Goal: Information Seeking & Learning: Check status

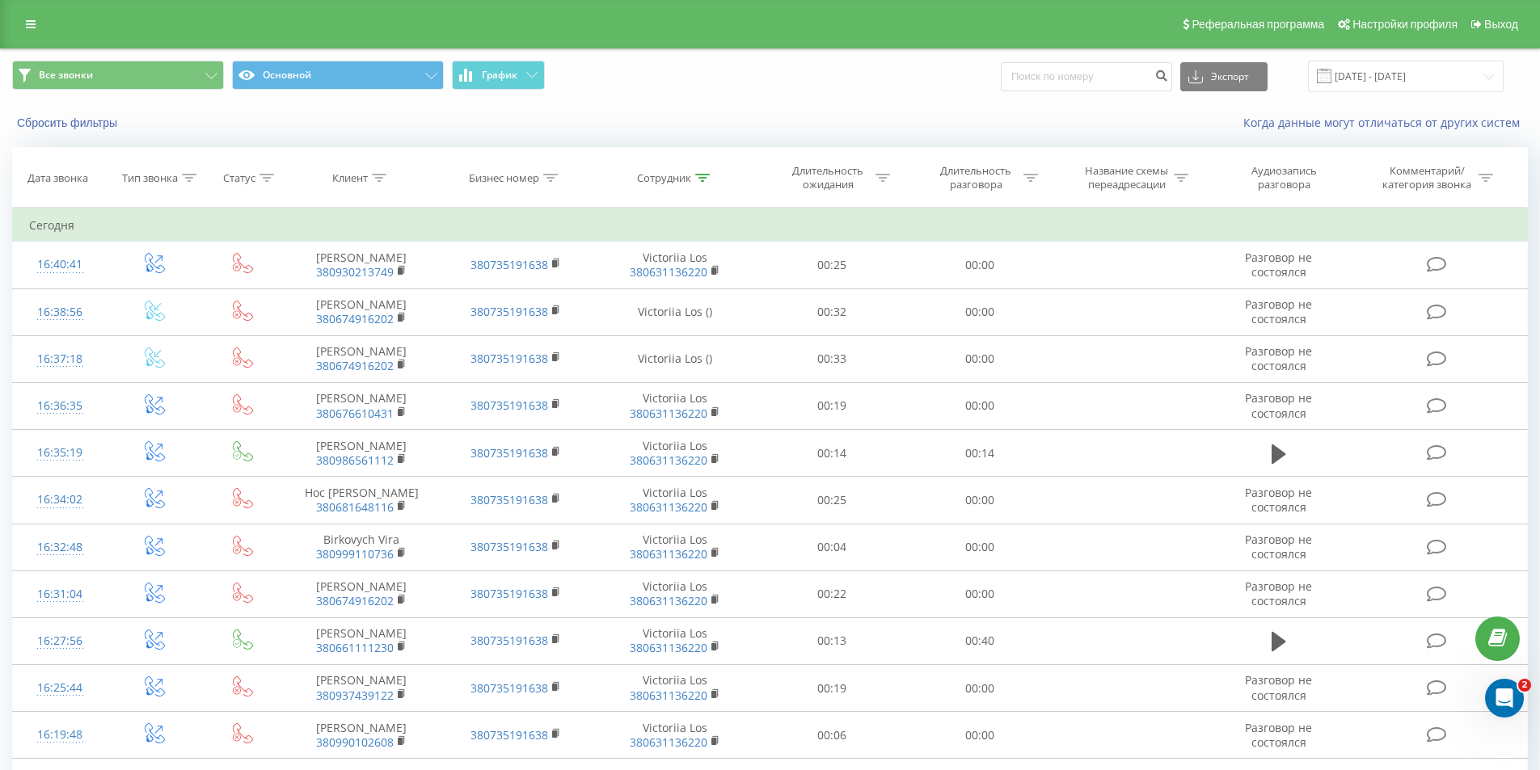
scroll to position [758, 0]
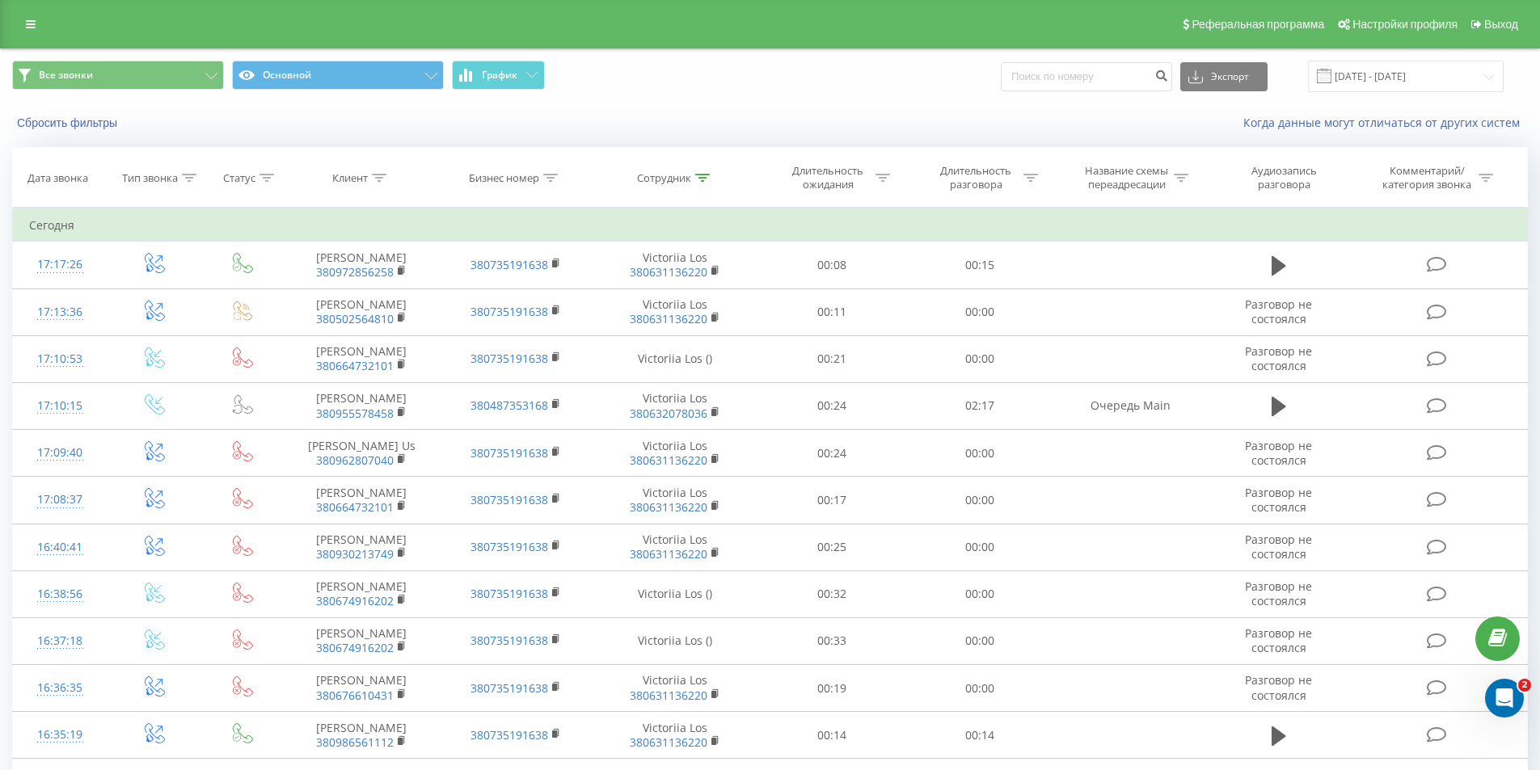
scroll to position [720, 0]
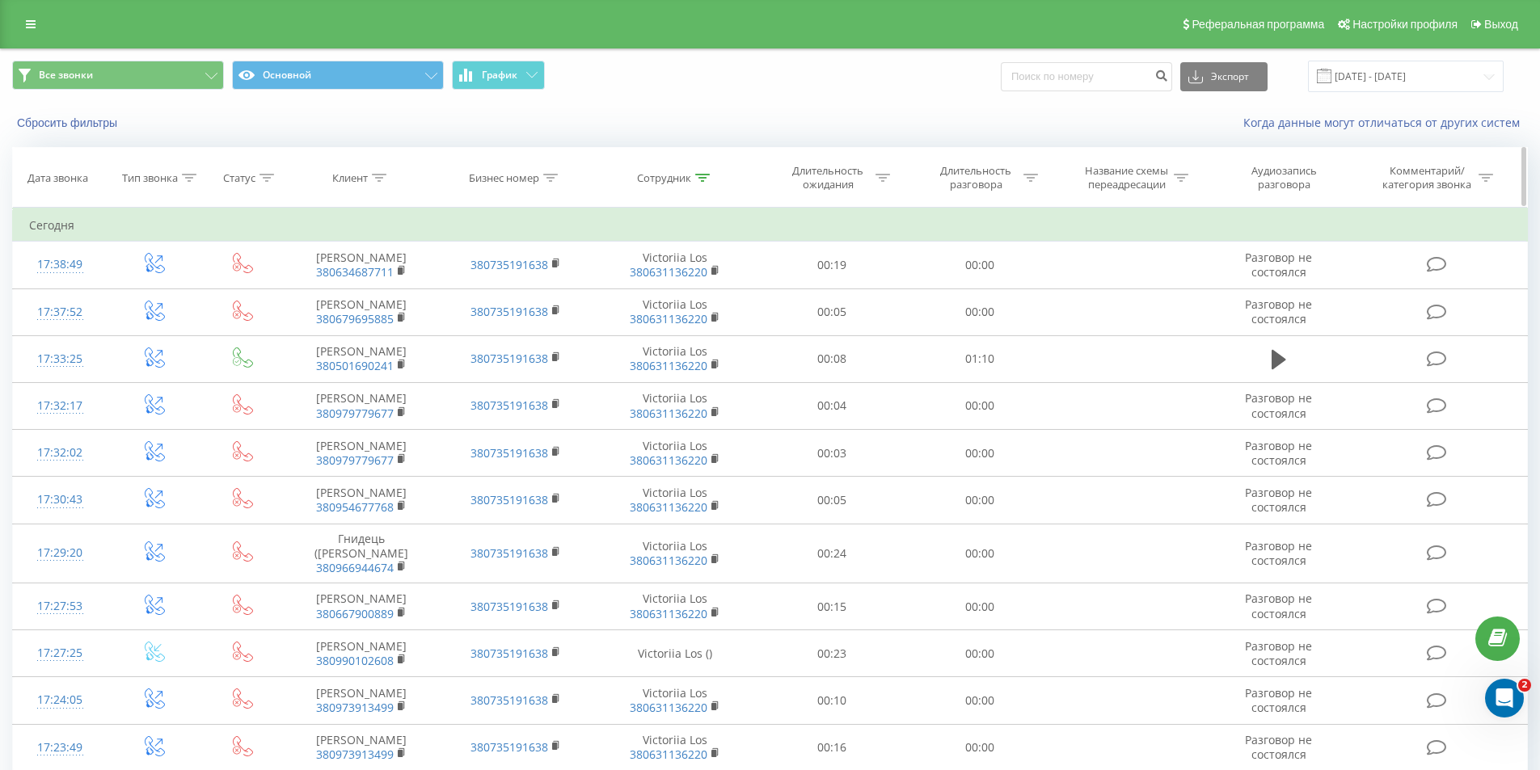
click at [1032, 176] on icon at bounding box center [1031, 178] width 15 height 8
click at [943, 253] on div at bounding box center [971, 256] width 115 height 15
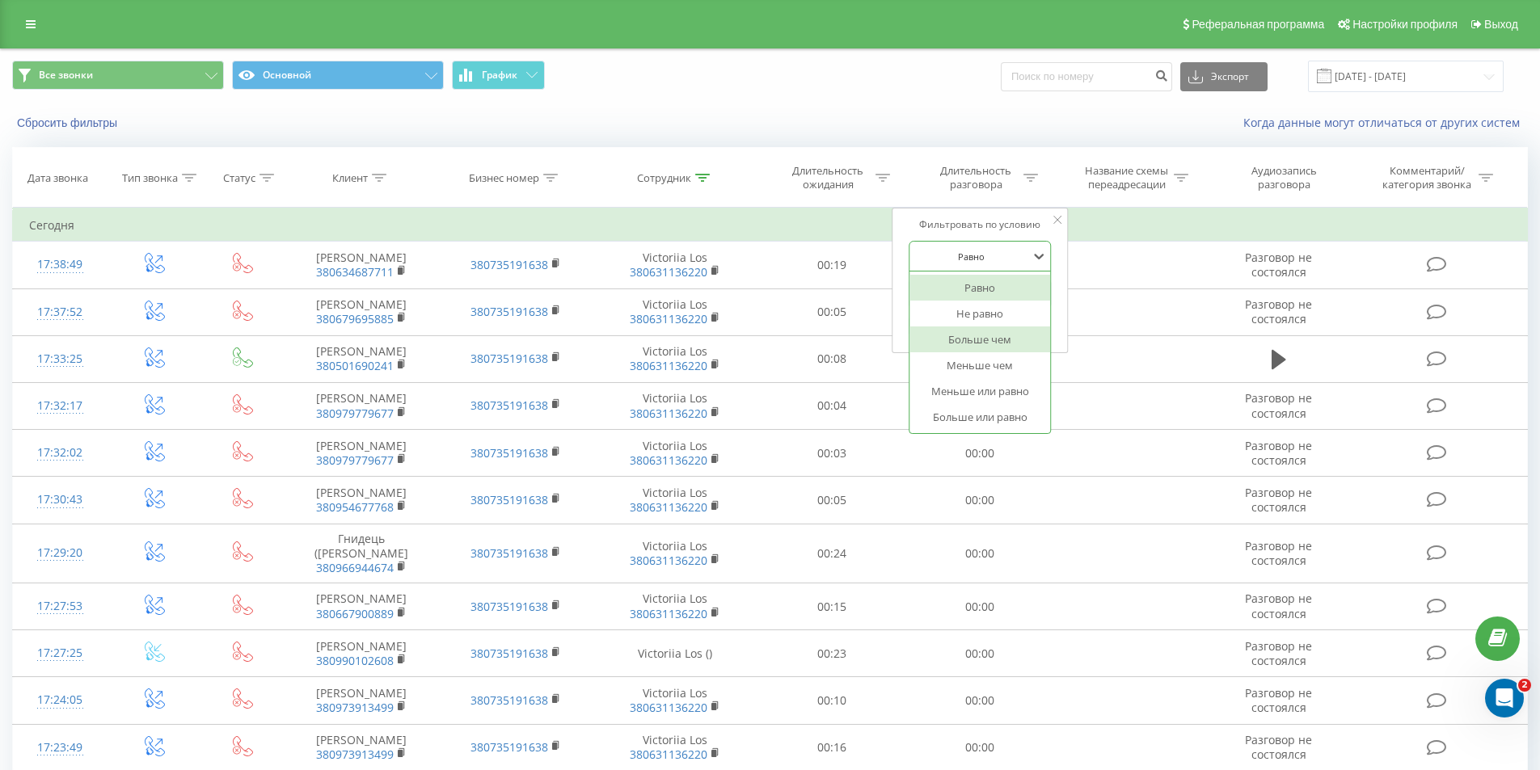
click at [960, 342] on div "Больше чем" at bounding box center [980, 340] width 141 height 26
click at [976, 295] on input "text" at bounding box center [980, 294] width 142 height 28
type input "29"
click at [1016, 327] on span "OK" at bounding box center [1014, 325] width 45 height 25
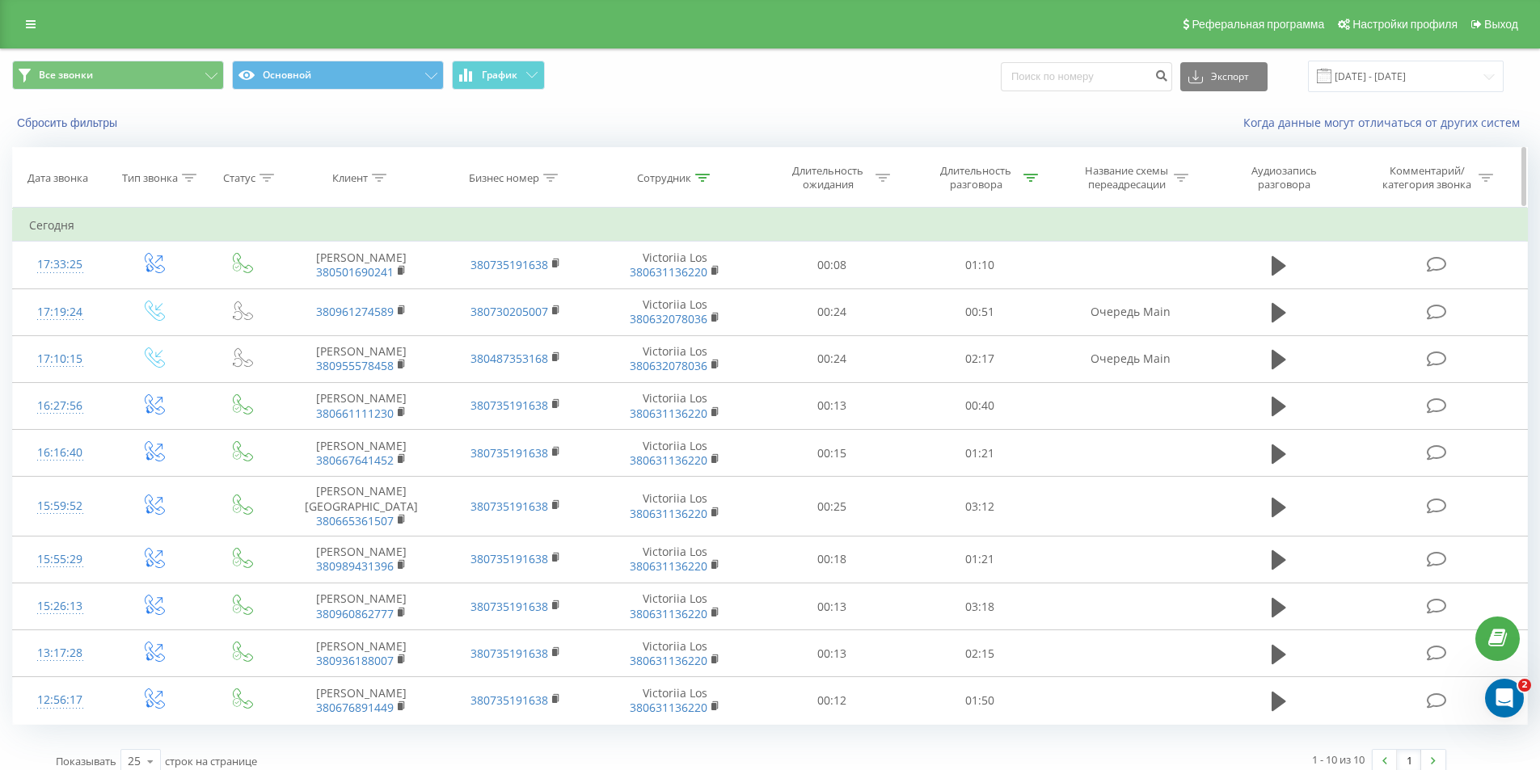
click at [1029, 179] on icon at bounding box center [1031, 178] width 15 height 8
click at [1012, 257] on div at bounding box center [971, 256] width 115 height 15
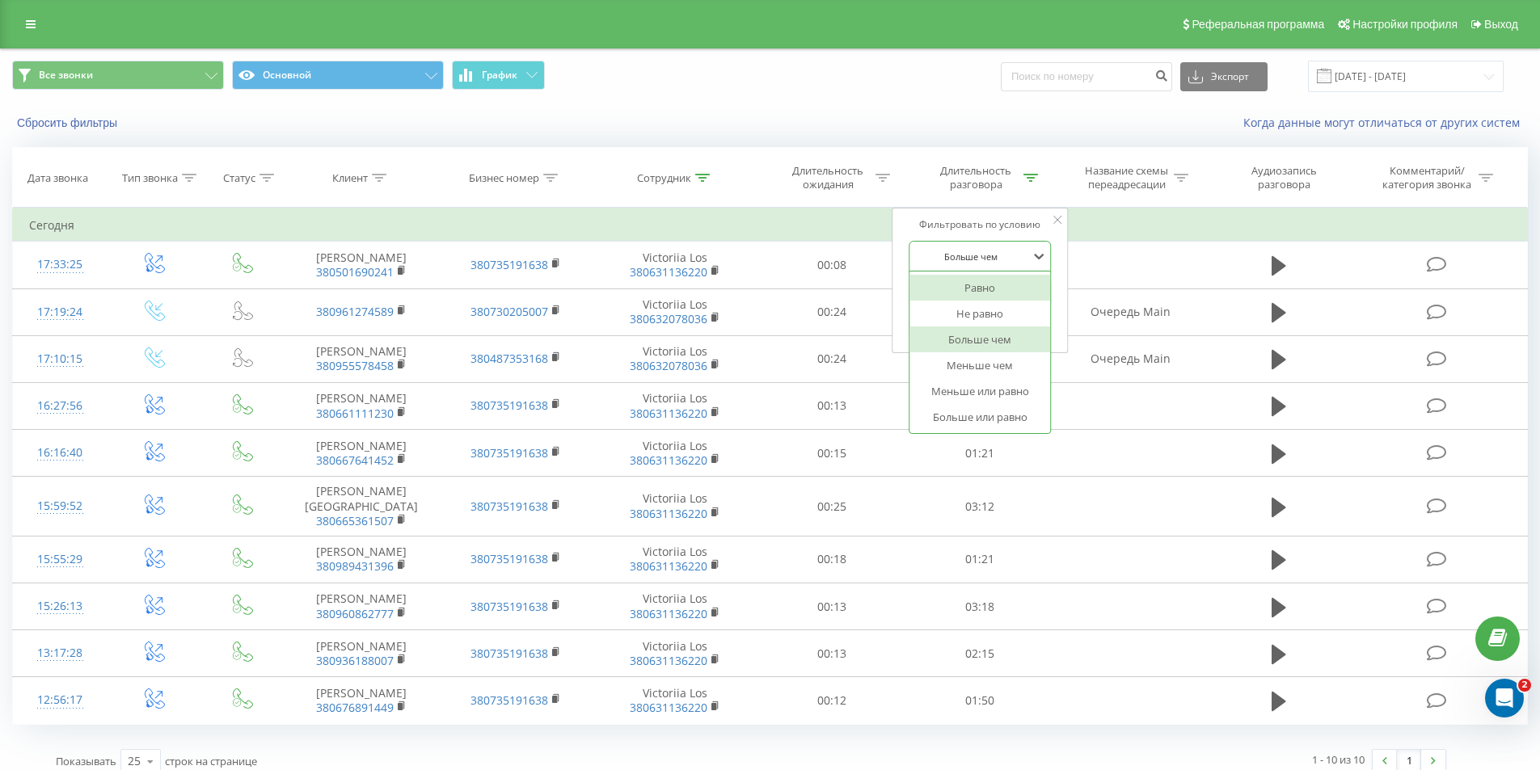
click at [979, 293] on div "Равно" at bounding box center [980, 288] width 141 height 26
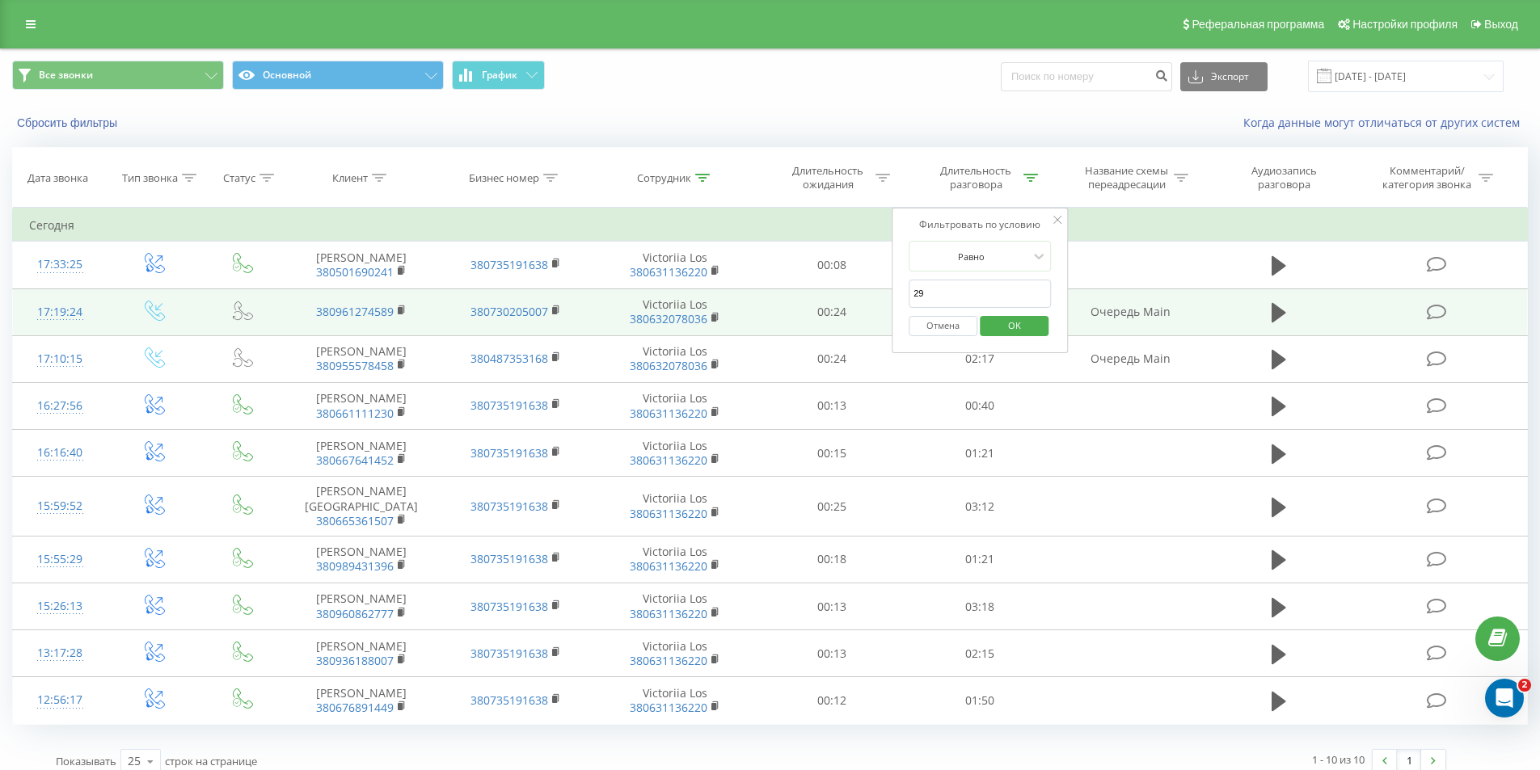
drag, startPoint x: 978, startPoint y: 293, endPoint x: 837, endPoint y: 290, distance: 141.5
click at [837, 290] on table "Фильтровать по условию Равно Введите значение Отмена OK Фильтровать по условию …" at bounding box center [770, 466] width 1516 height 517
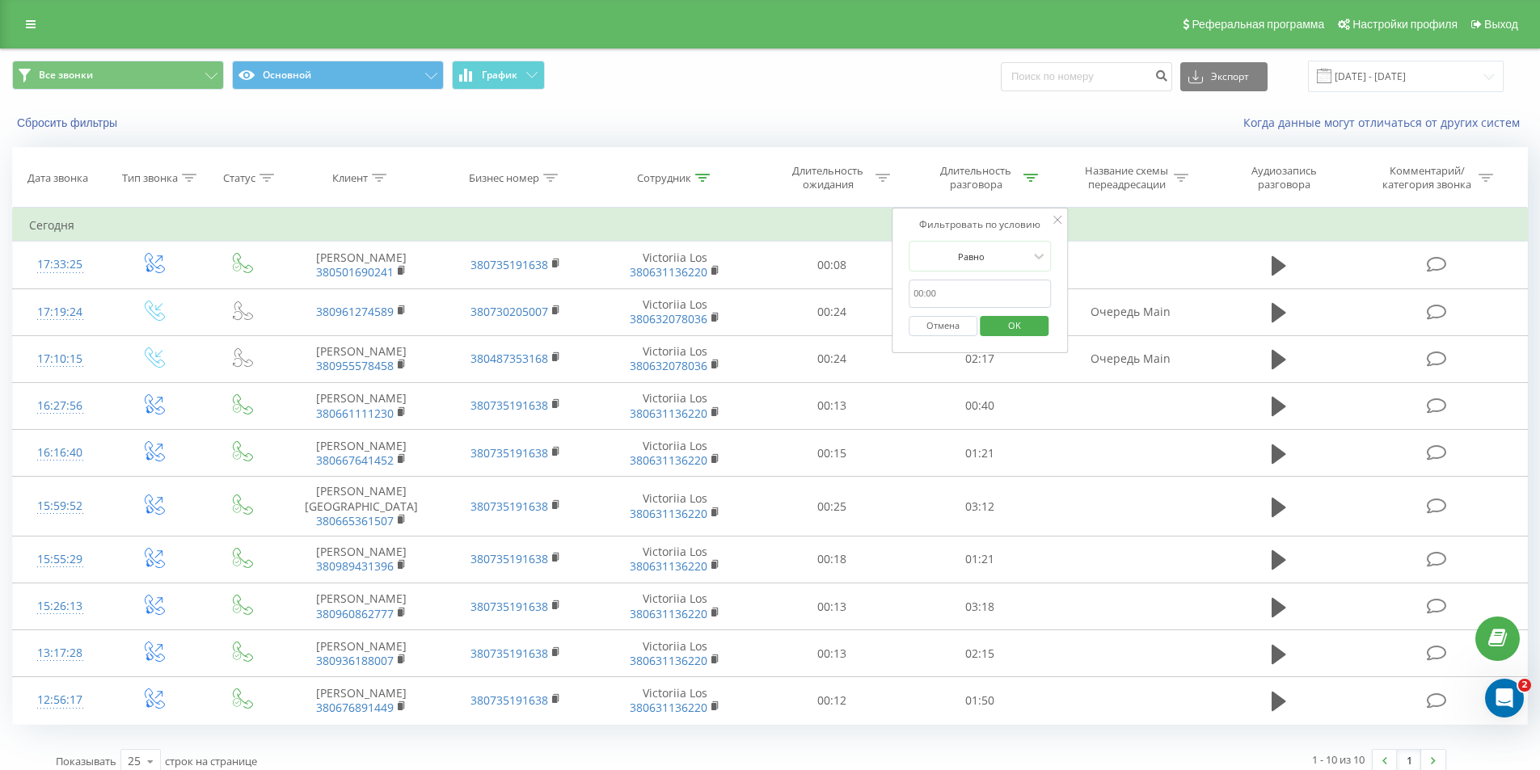
click at [1004, 327] on span "OK" at bounding box center [1014, 325] width 45 height 25
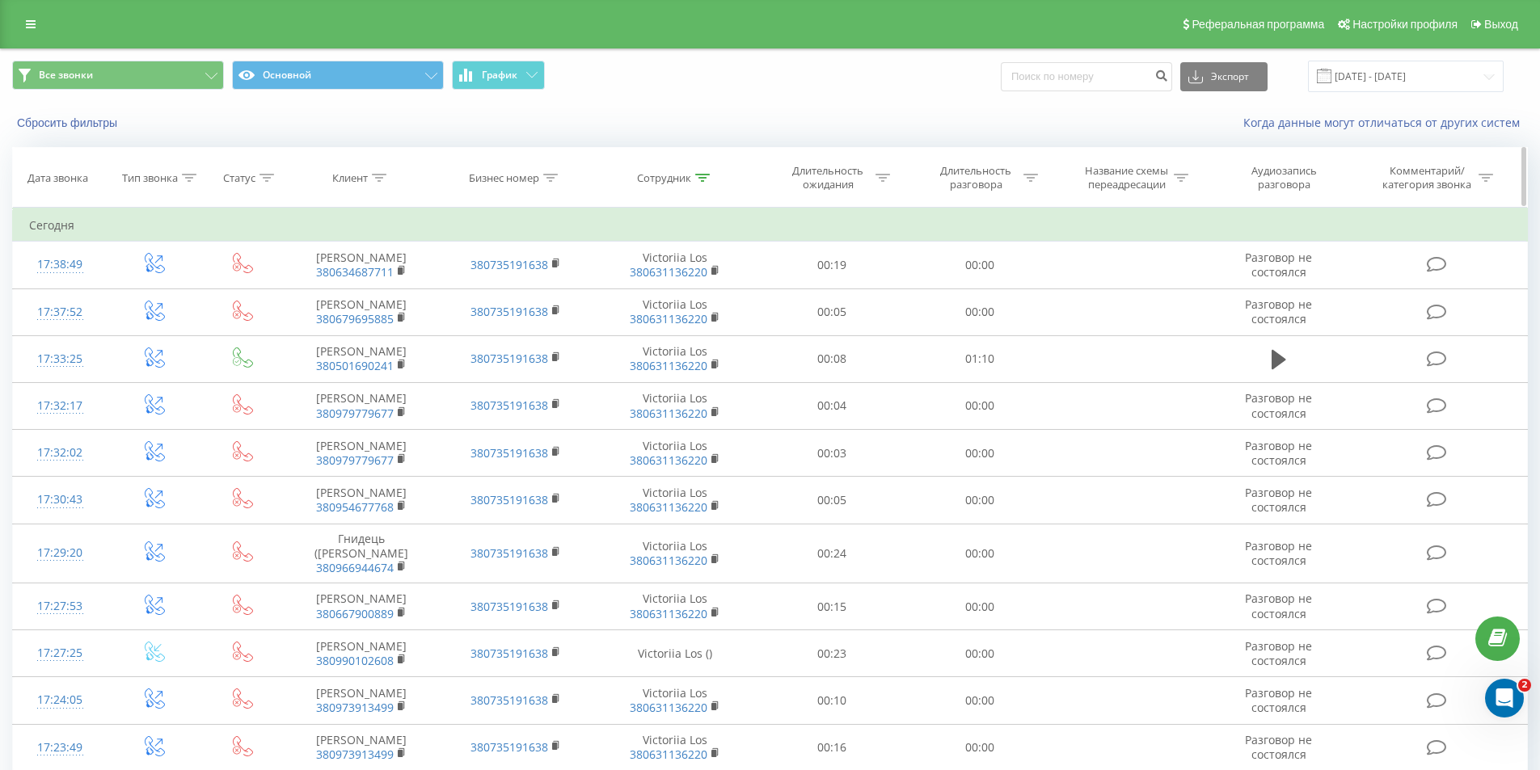
click at [703, 176] on icon at bounding box center [702, 178] width 15 height 8
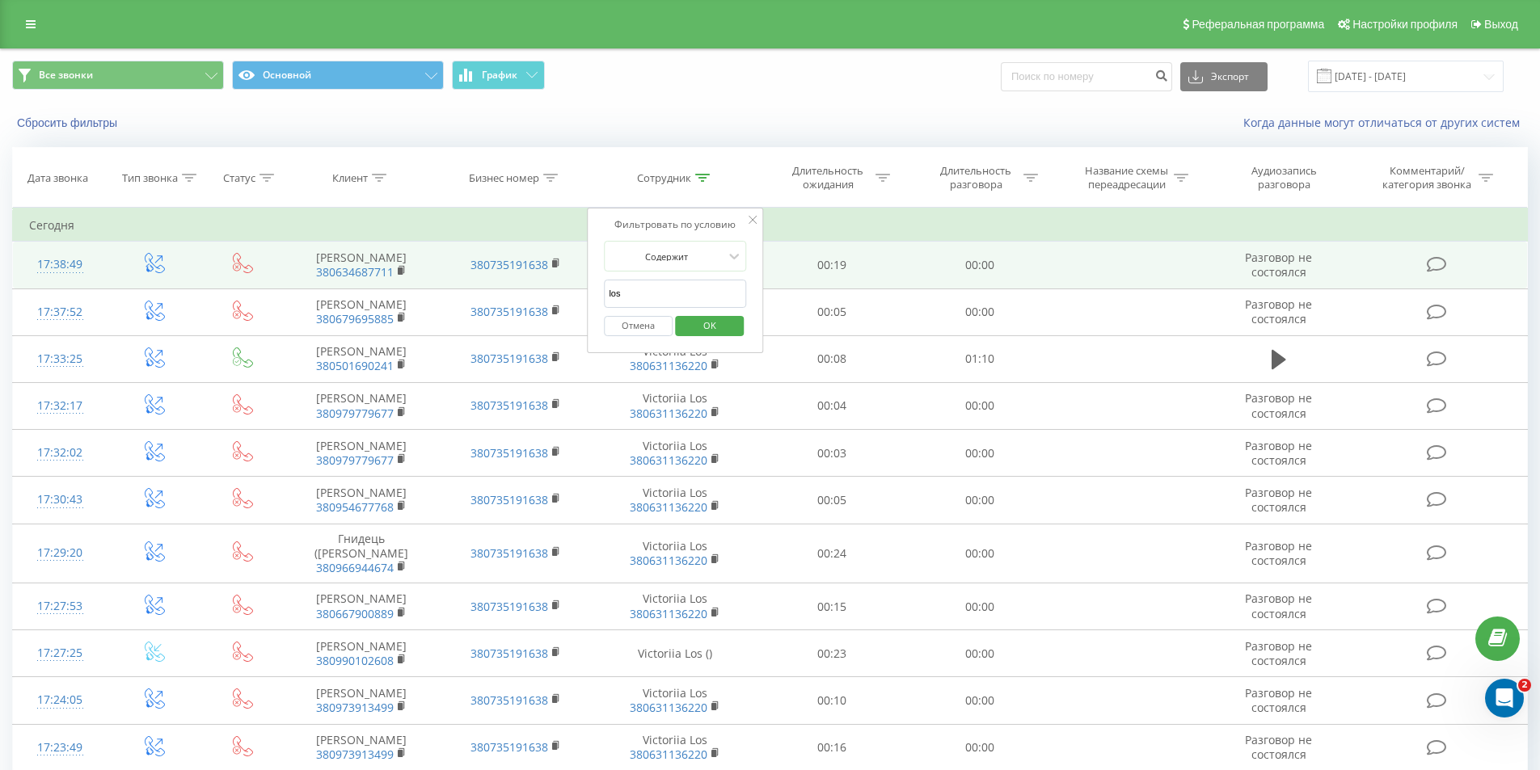
drag, startPoint x: 653, startPoint y: 296, endPoint x: 572, endPoint y: 278, distance: 82.8
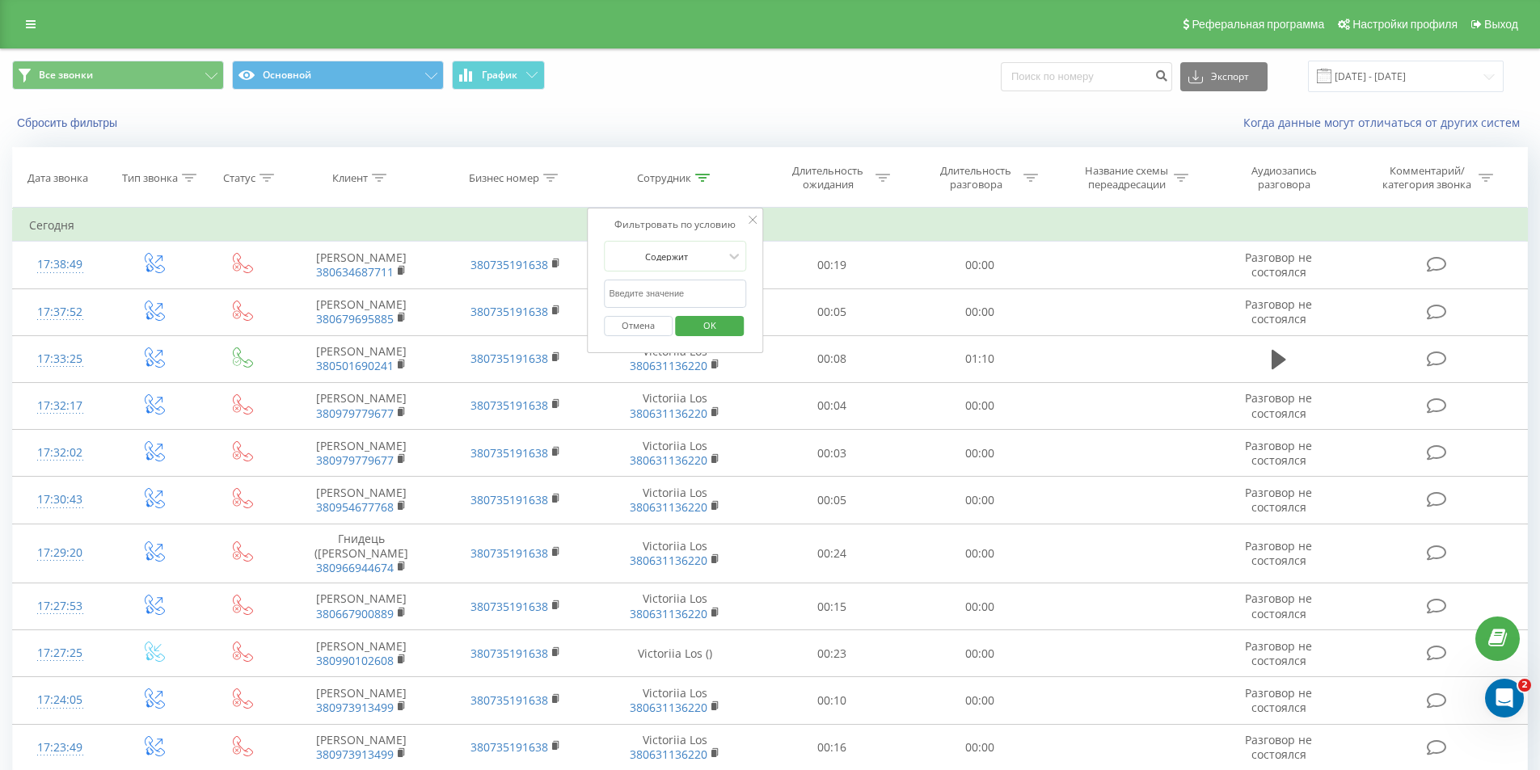
drag, startPoint x: 635, startPoint y: 293, endPoint x: 647, endPoint y: 298, distance: 12.3
click at [635, 293] on input "text" at bounding box center [675, 294] width 142 height 28
type input "fesenko"
click at [702, 336] on span "OK" at bounding box center [709, 325] width 45 height 25
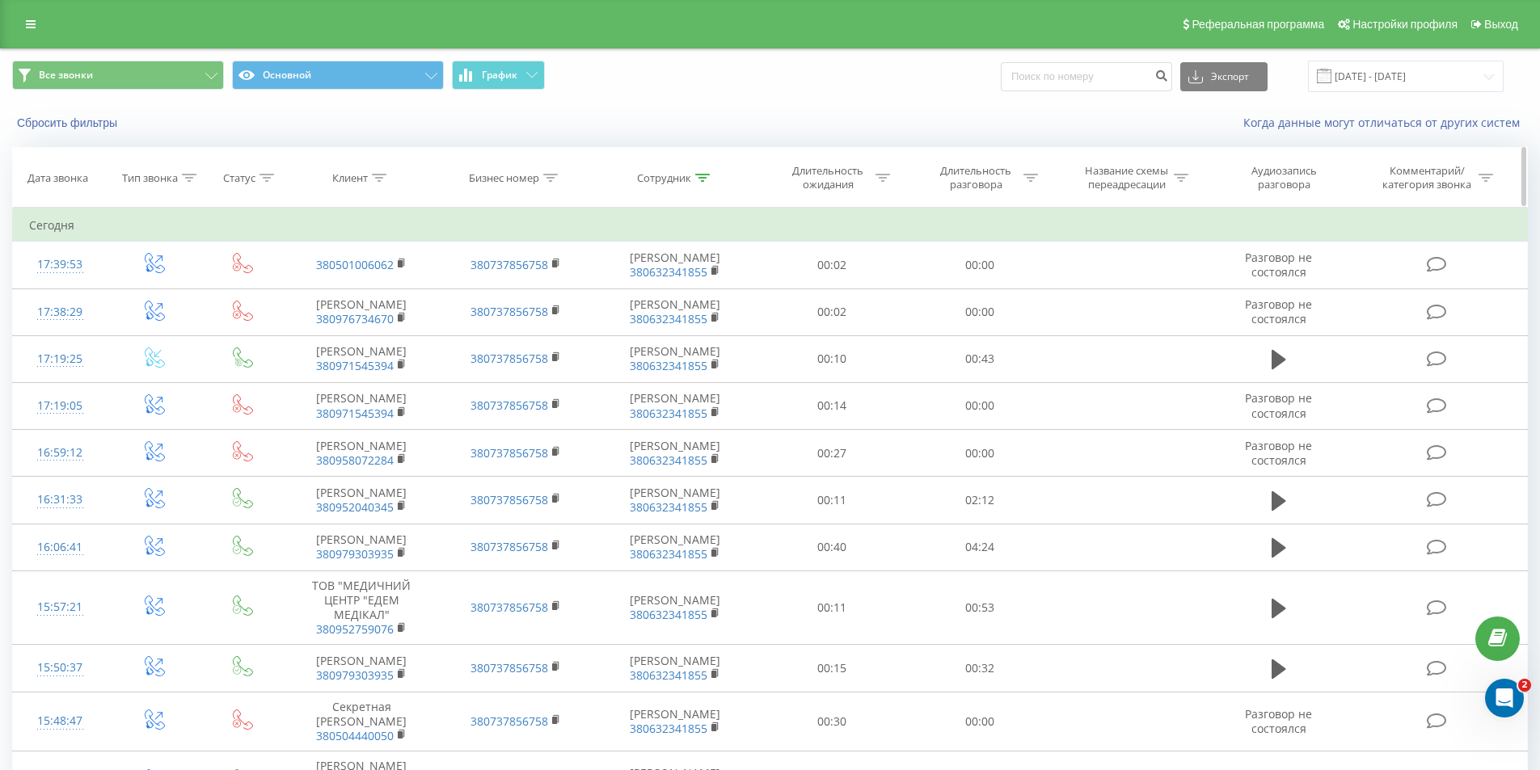
click at [699, 183] on div at bounding box center [702, 178] width 15 height 14
click at [1031, 179] on icon at bounding box center [1031, 178] width 15 height 8
click at [986, 285] on input "text" at bounding box center [980, 294] width 142 height 28
type input "29"
click at [1002, 327] on span "OK" at bounding box center [1014, 325] width 45 height 25
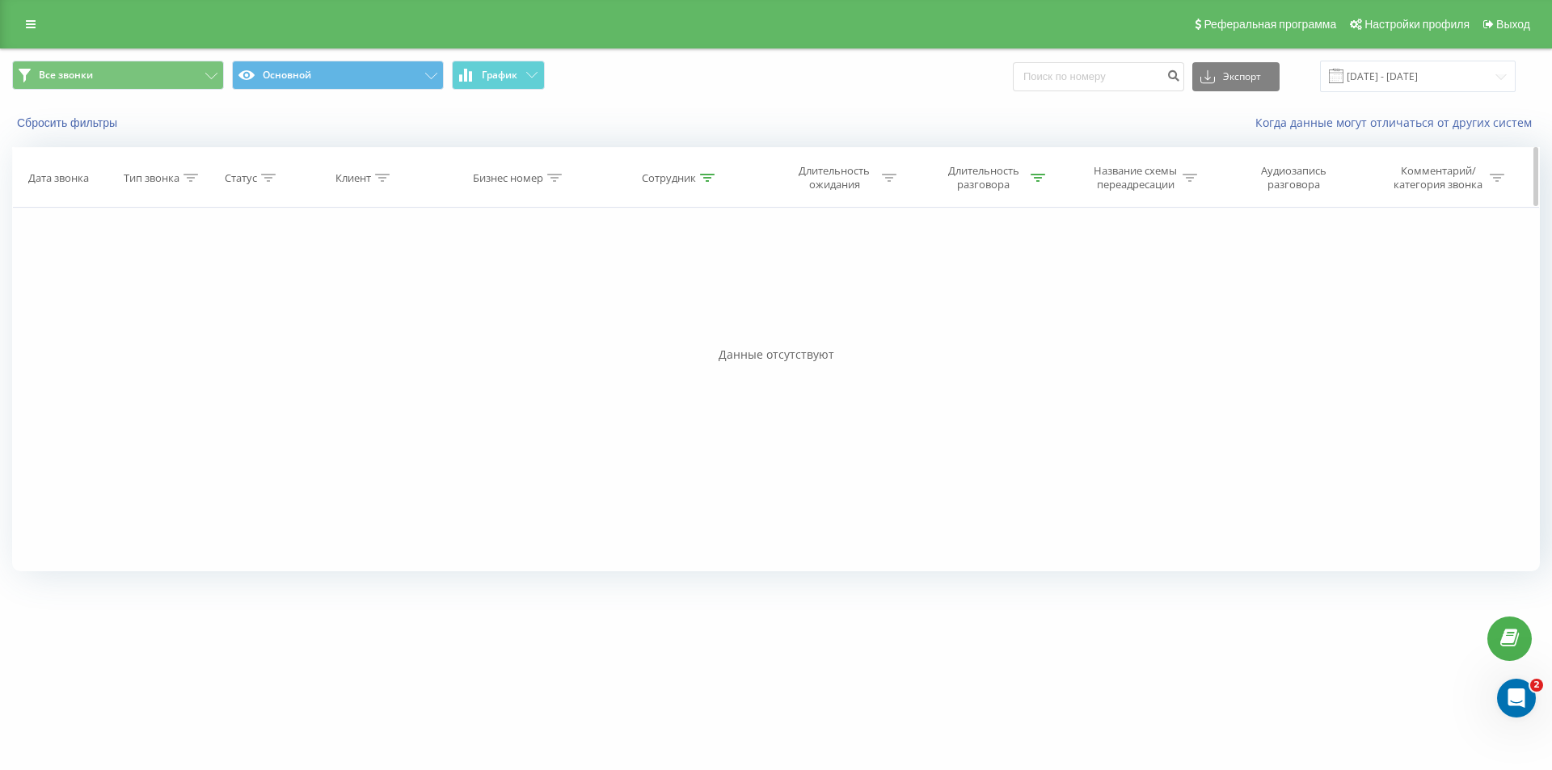
click at [711, 180] on icon at bounding box center [707, 178] width 15 height 8
click at [1041, 184] on div at bounding box center [1038, 178] width 15 height 14
click at [1004, 262] on div at bounding box center [979, 256] width 115 height 15
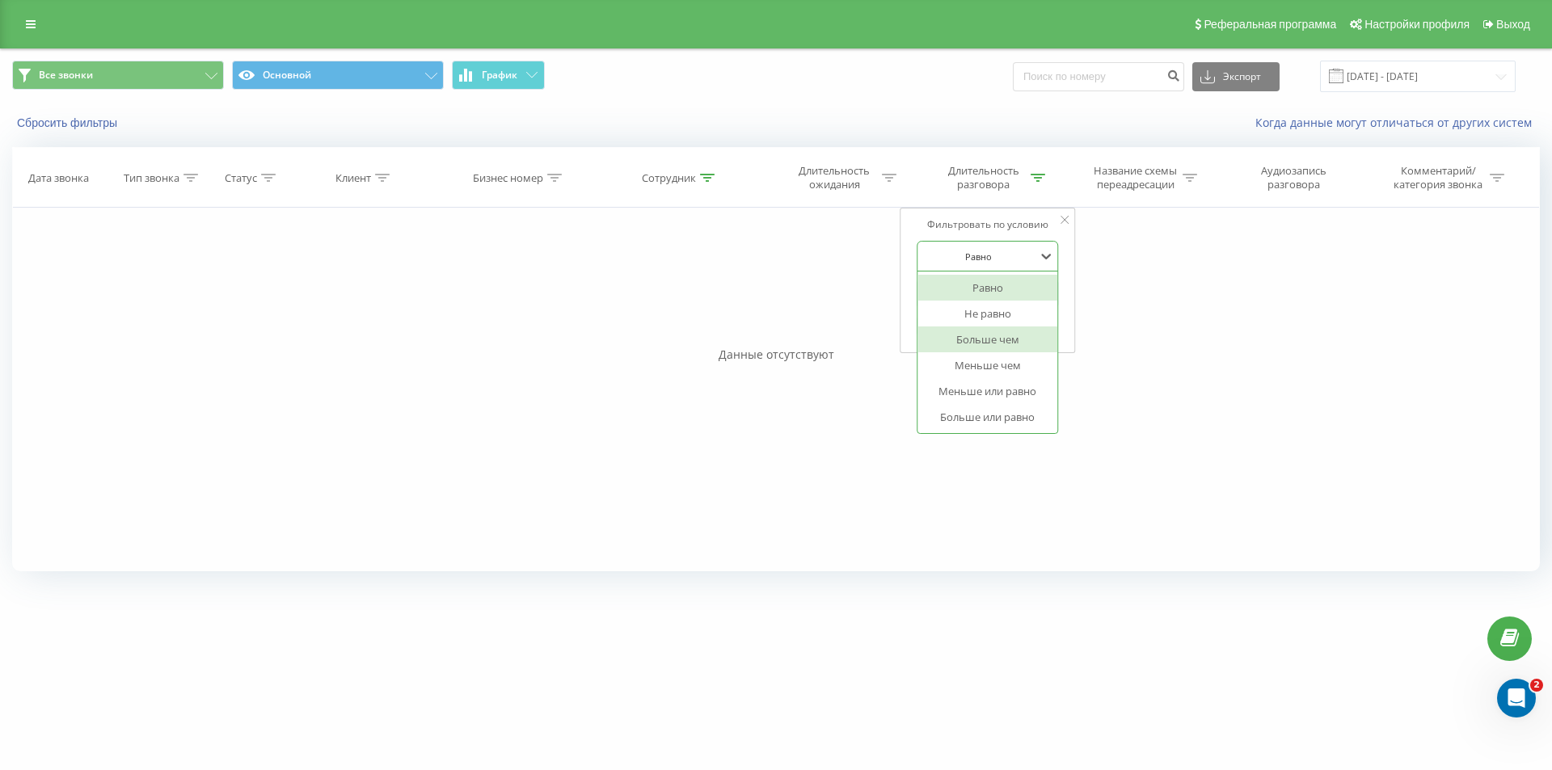
drag, startPoint x: 996, startPoint y: 337, endPoint x: 998, endPoint y: 305, distance: 32.4
click at [996, 338] on div "Больше чем" at bounding box center [988, 340] width 141 height 26
drag, startPoint x: 1004, startPoint y: 293, endPoint x: 1013, endPoint y: 314, distance: 22.8
click at [1011, 305] on input "29" at bounding box center [988, 294] width 142 height 28
click at [1012, 319] on span "OK" at bounding box center [1021, 325] width 45 height 25
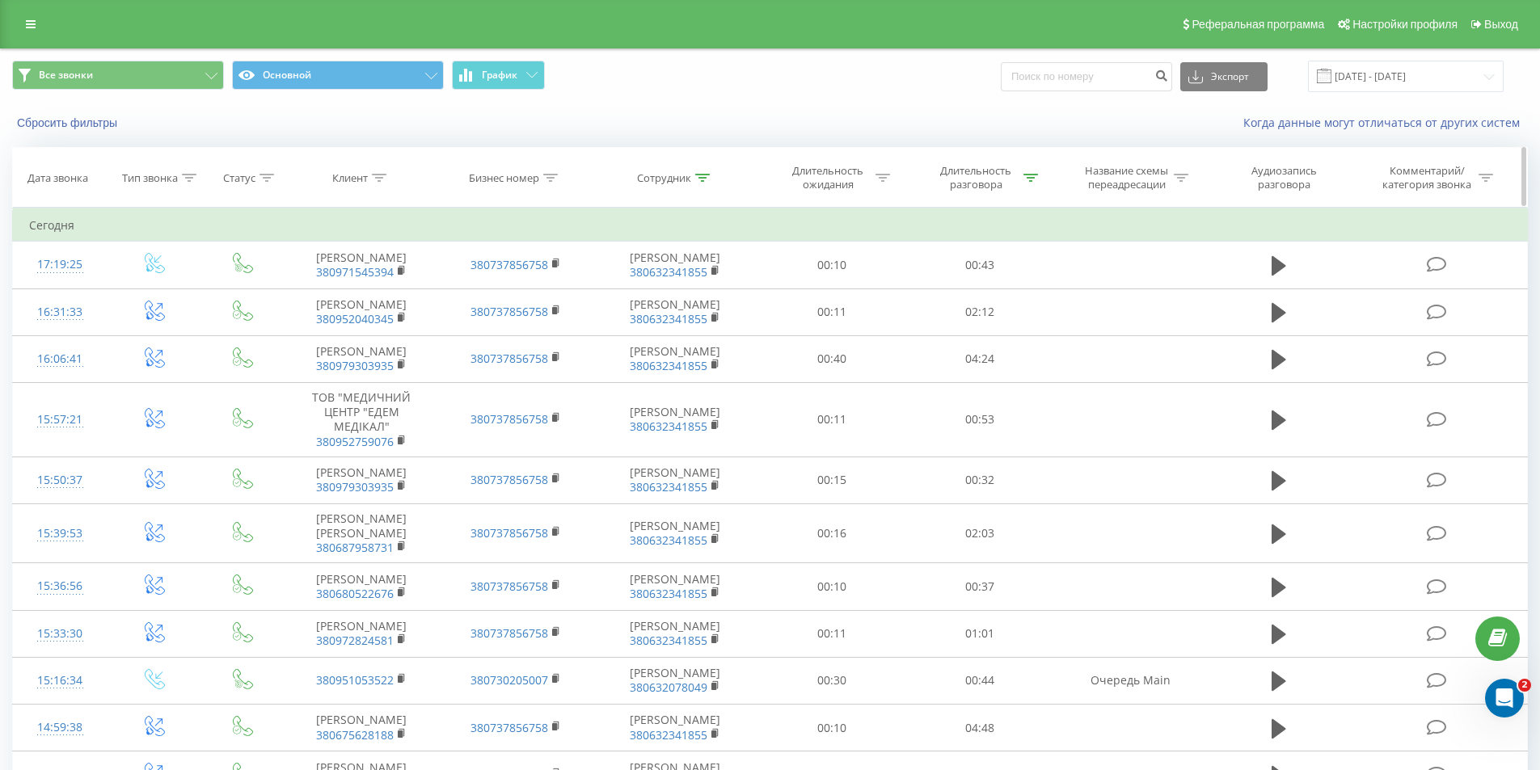
drag, startPoint x: 1032, startPoint y: 155, endPoint x: 1033, endPoint y: 168, distance: 13.0
click at [1033, 168] on th "Длительность разговора" at bounding box center [980, 178] width 148 height 60
click at [1034, 169] on div "Длительность разговора" at bounding box center [985, 177] width 105 height 27
click at [999, 256] on div at bounding box center [971, 256] width 115 height 15
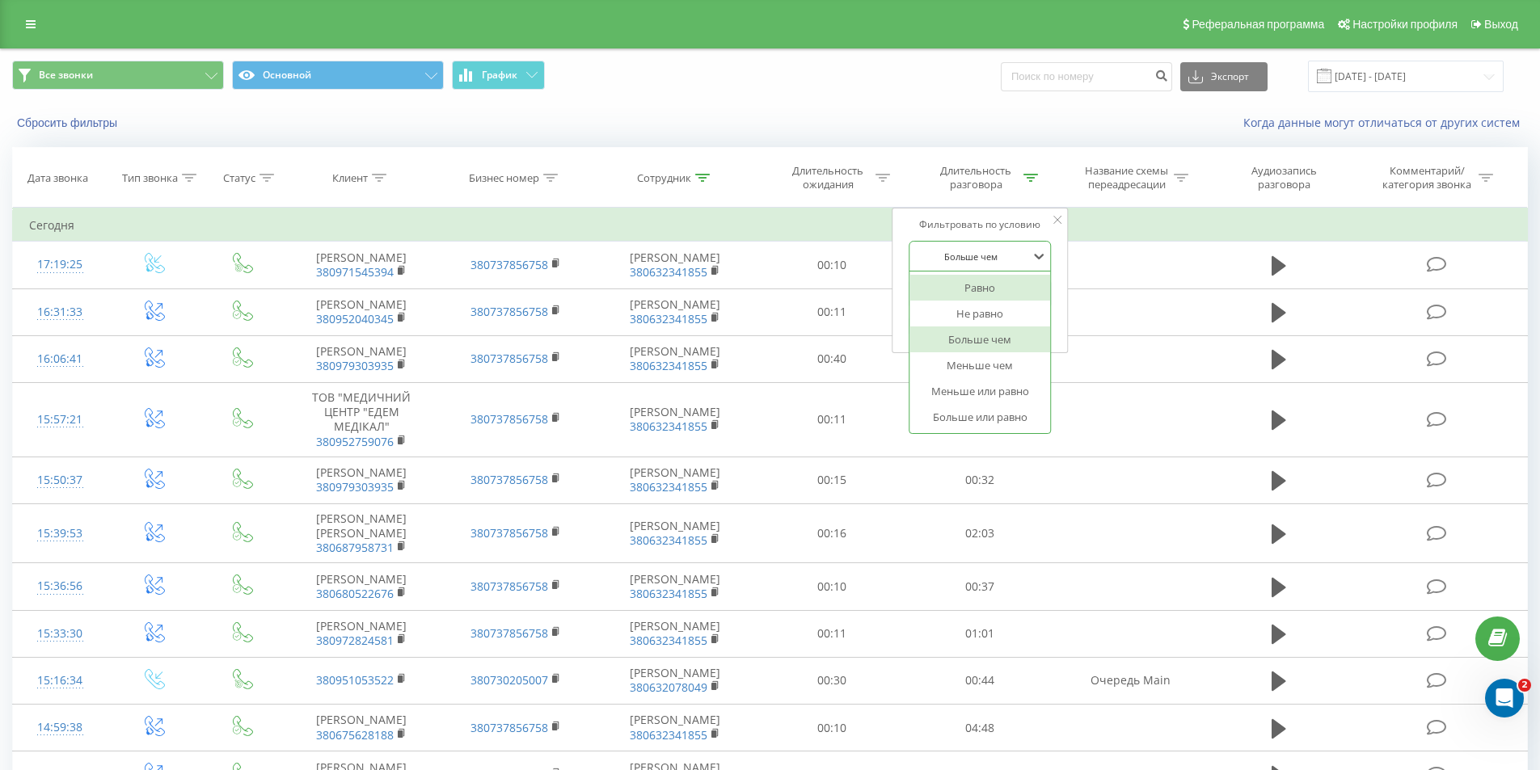
click at [994, 287] on div "Равно" at bounding box center [980, 288] width 141 height 26
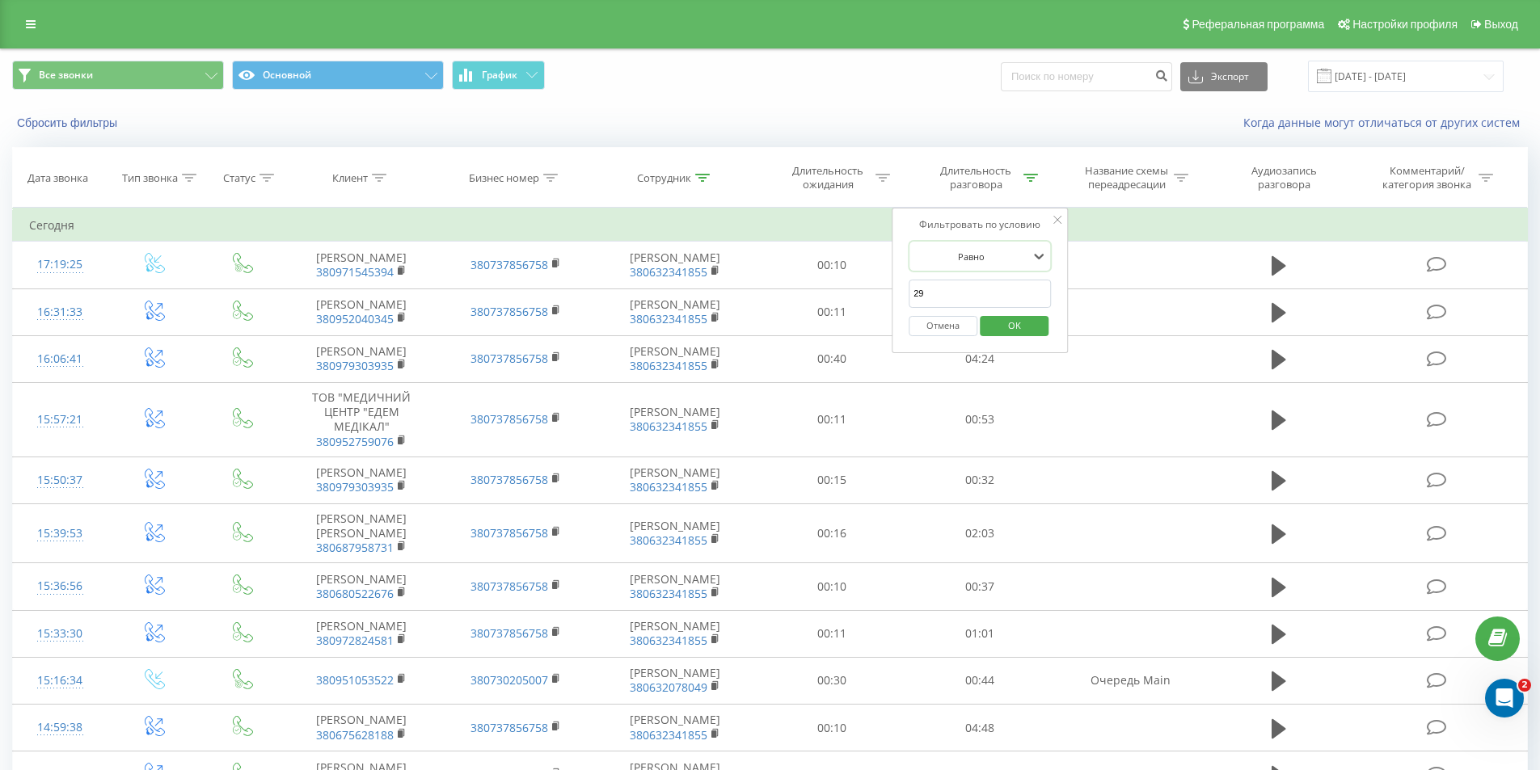
drag, startPoint x: 954, startPoint y: 281, endPoint x: 908, endPoint y: 282, distance: 46.1
click at [908, 282] on div "Фильтровать по условию option Равно, selected. Равно 29 Отмена OK" at bounding box center [980, 281] width 176 height 146
click at [1007, 325] on span "OK" at bounding box center [1014, 325] width 45 height 25
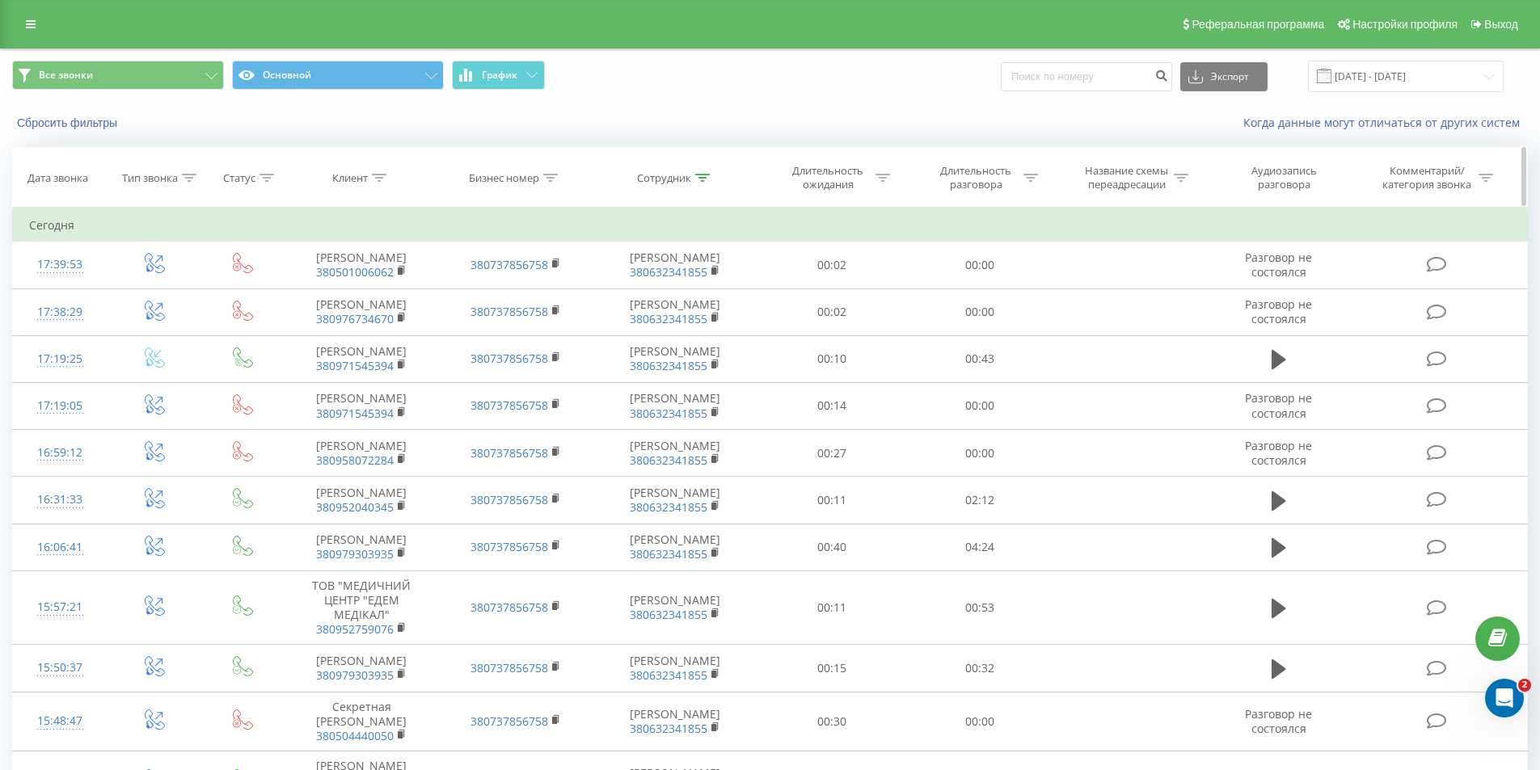
click at [707, 178] on icon at bounding box center [702, 178] width 15 height 8
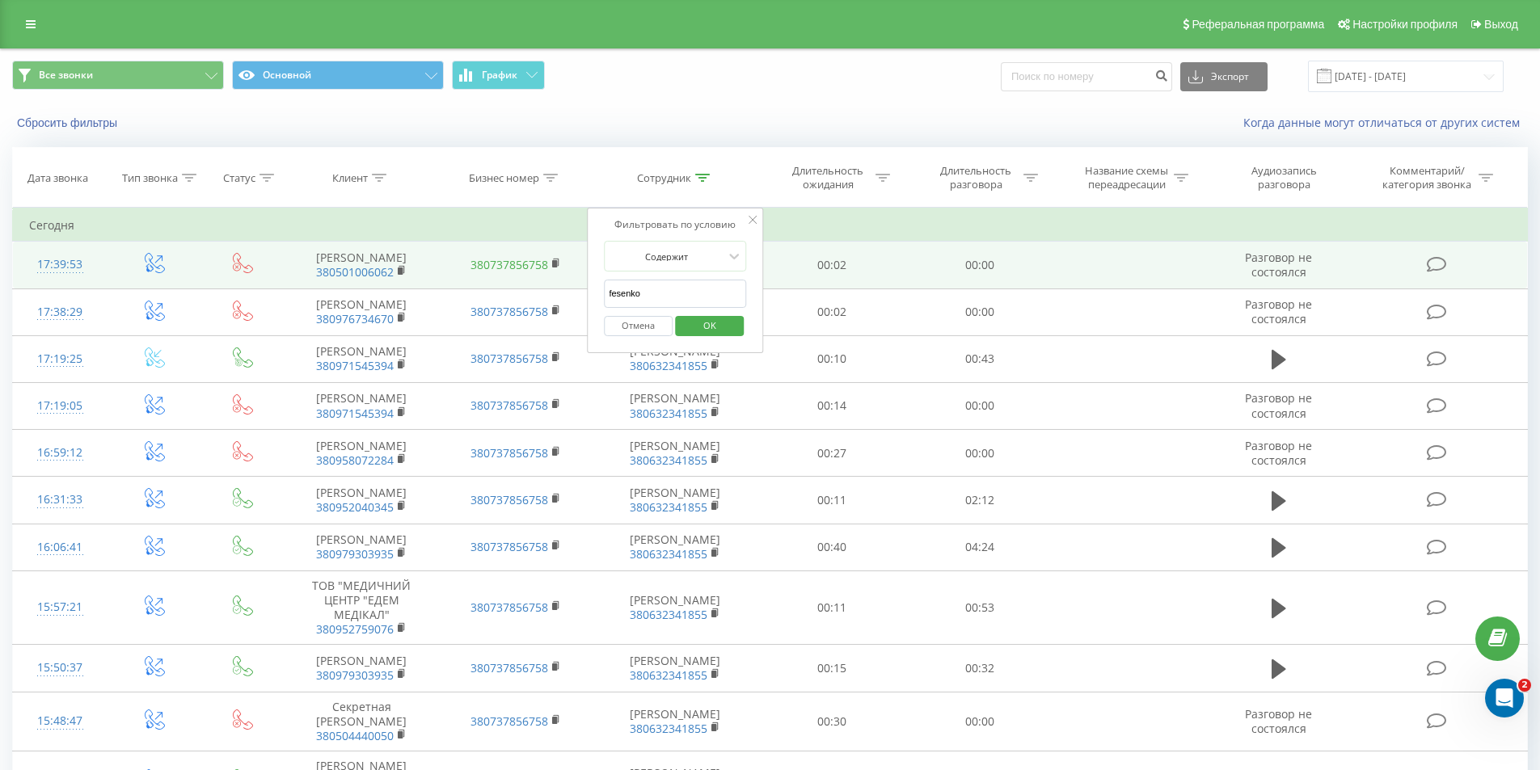
drag, startPoint x: 690, startPoint y: 298, endPoint x: 538, endPoint y: 272, distance: 153.5
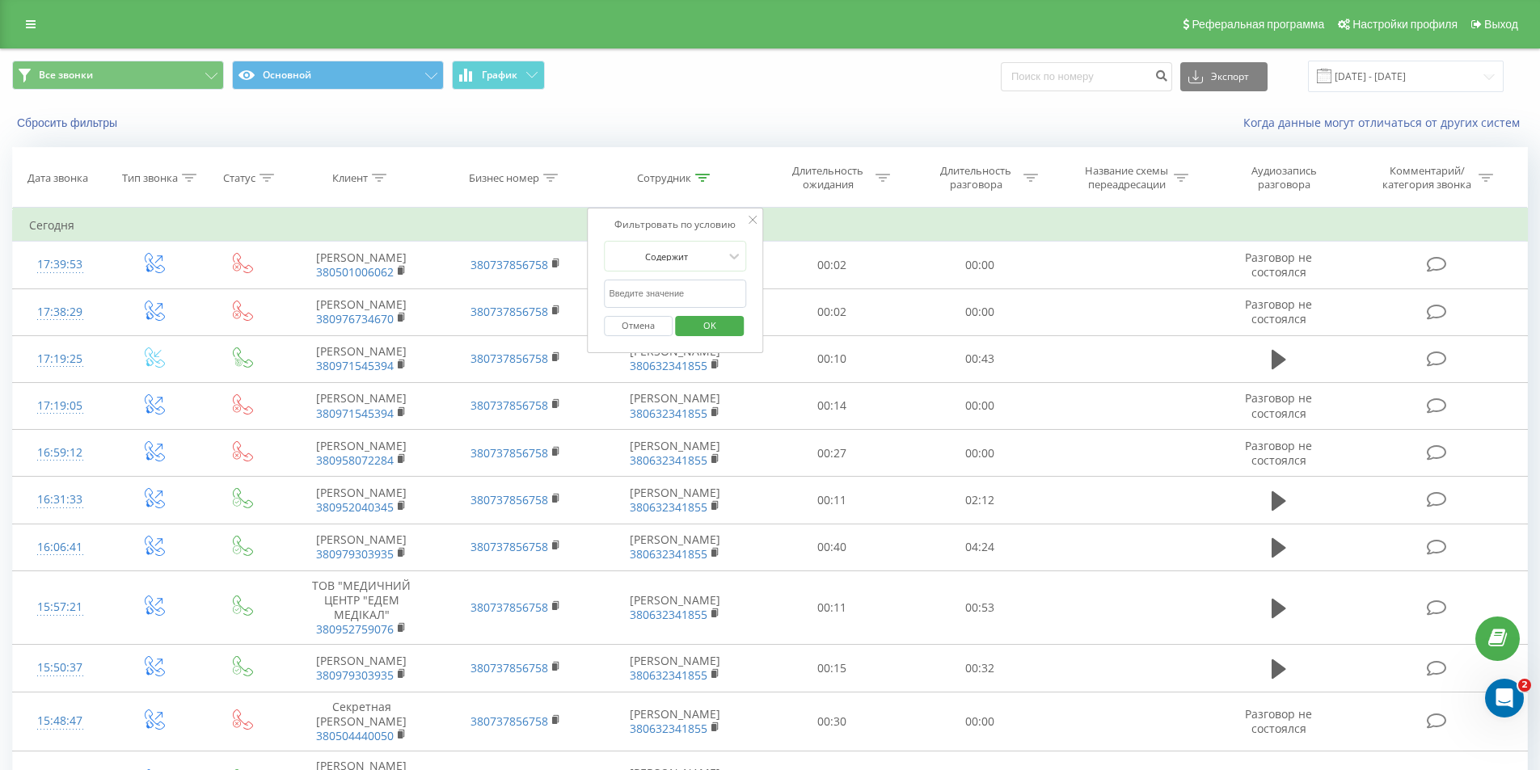
click at [627, 295] on input "text" at bounding box center [675, 294] width 142 height 28
type input "los"
click at [747, 323] on div "Фильтровать по условию Содержит los Отмена OK" at bounding box center [675, 281] width 176 height 146
click at [736, 323] on button "OK" at bounding box center [709, 326] width 69 height 20
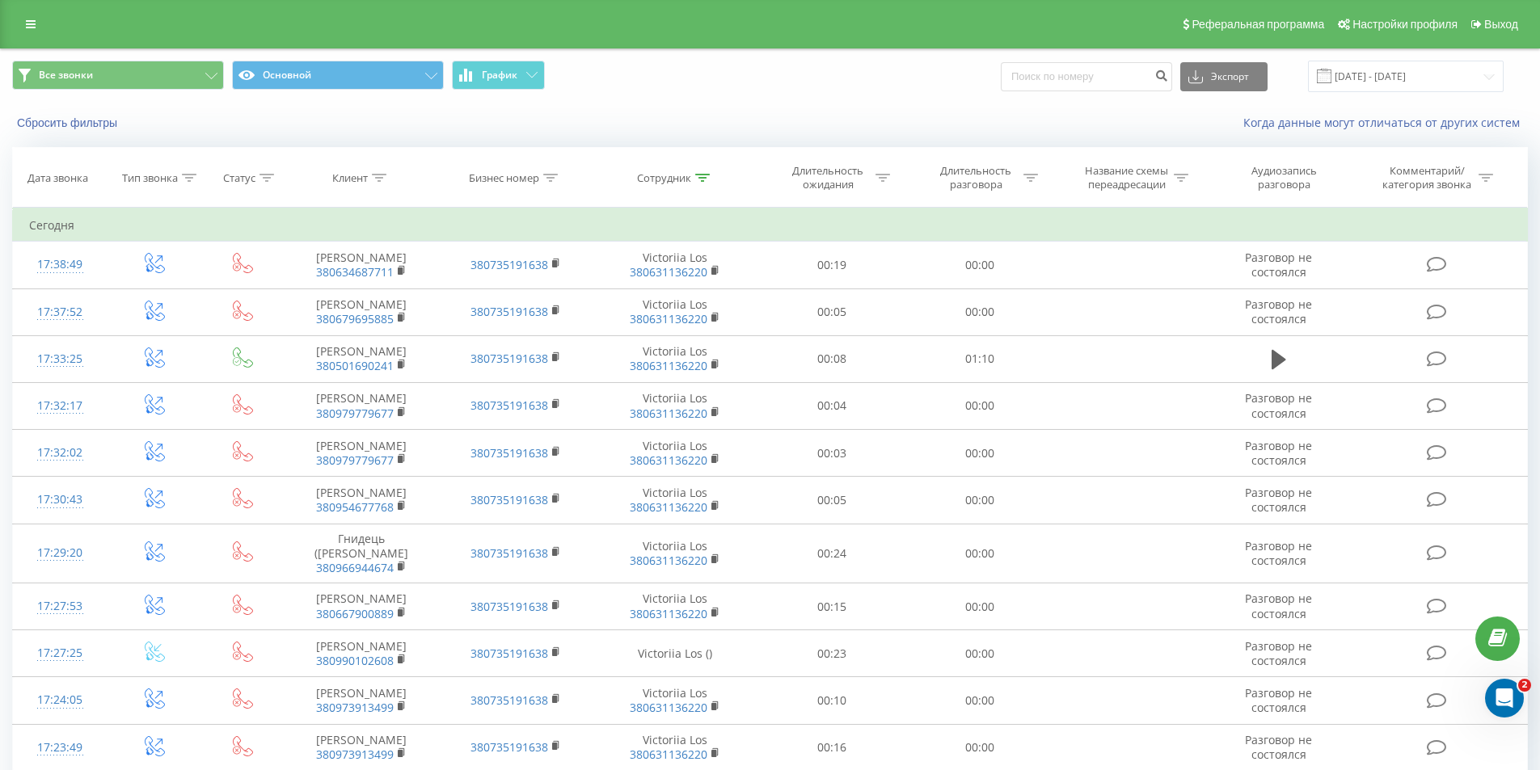
scroll to position [745, 0]
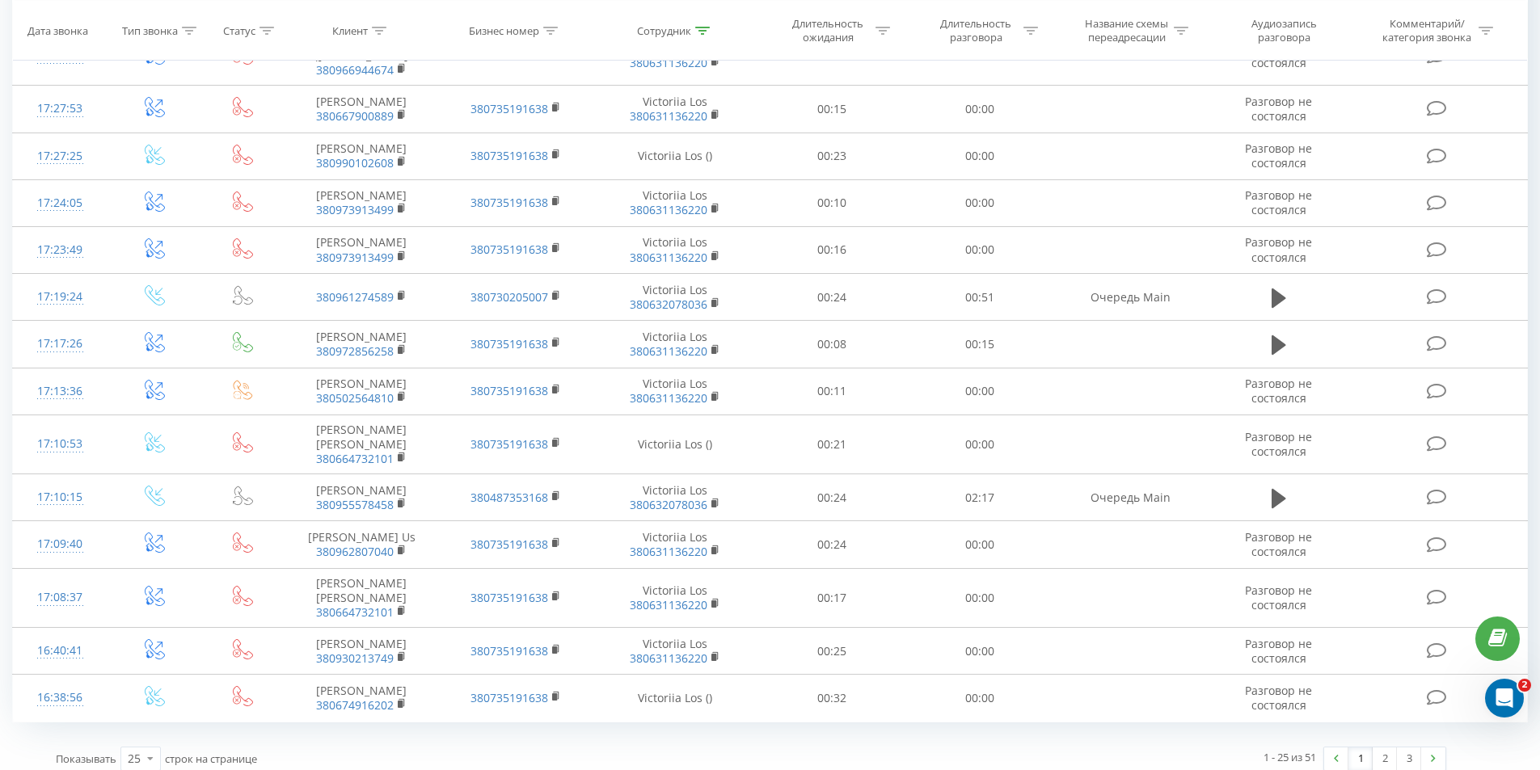
scroll to position [770, 0]
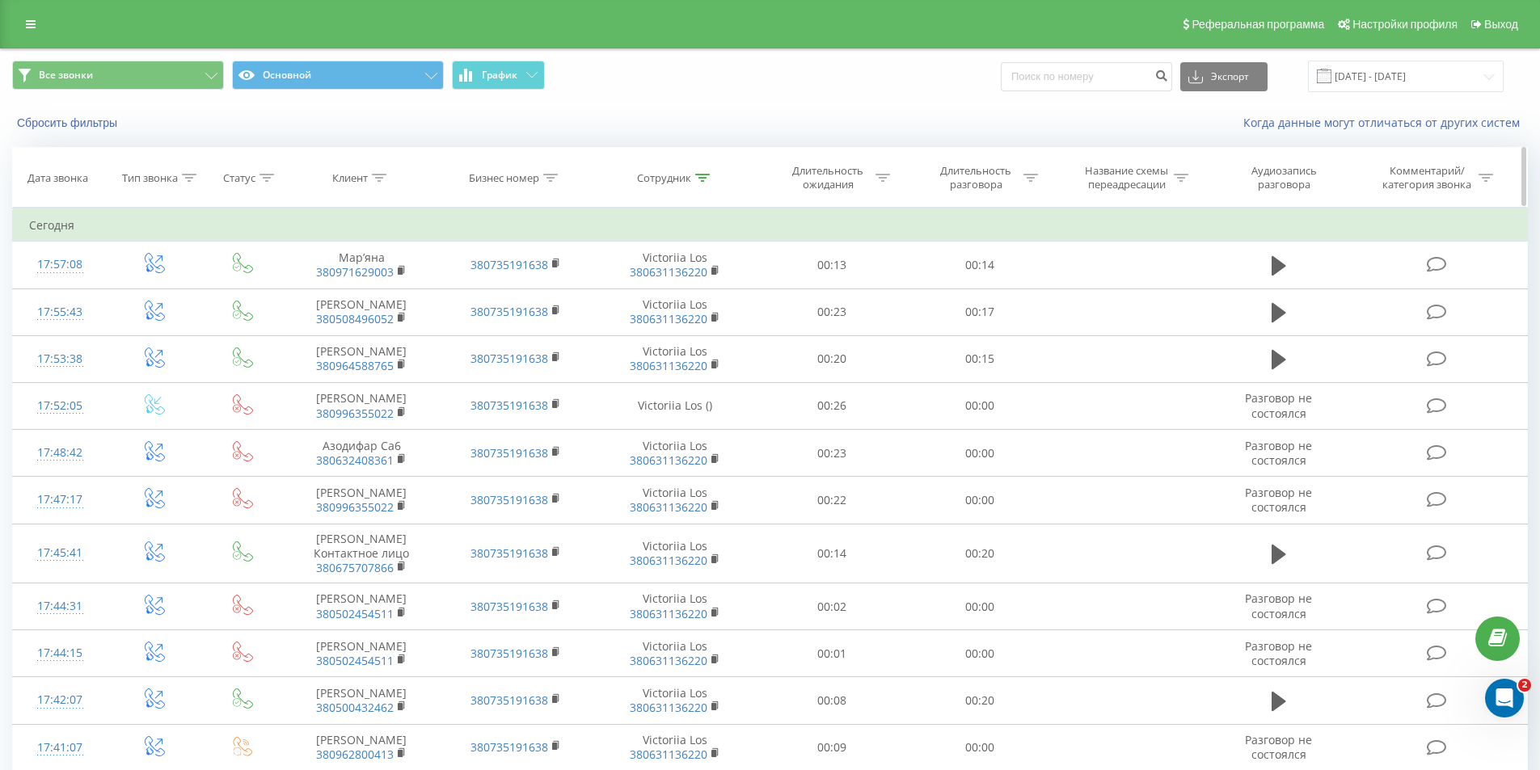
click at [1029, 174] on icon at bounding box center [1031, 178] width 15 height 8
click at [973, 263] on div at bounding box center [971, 256] width 115 height 15
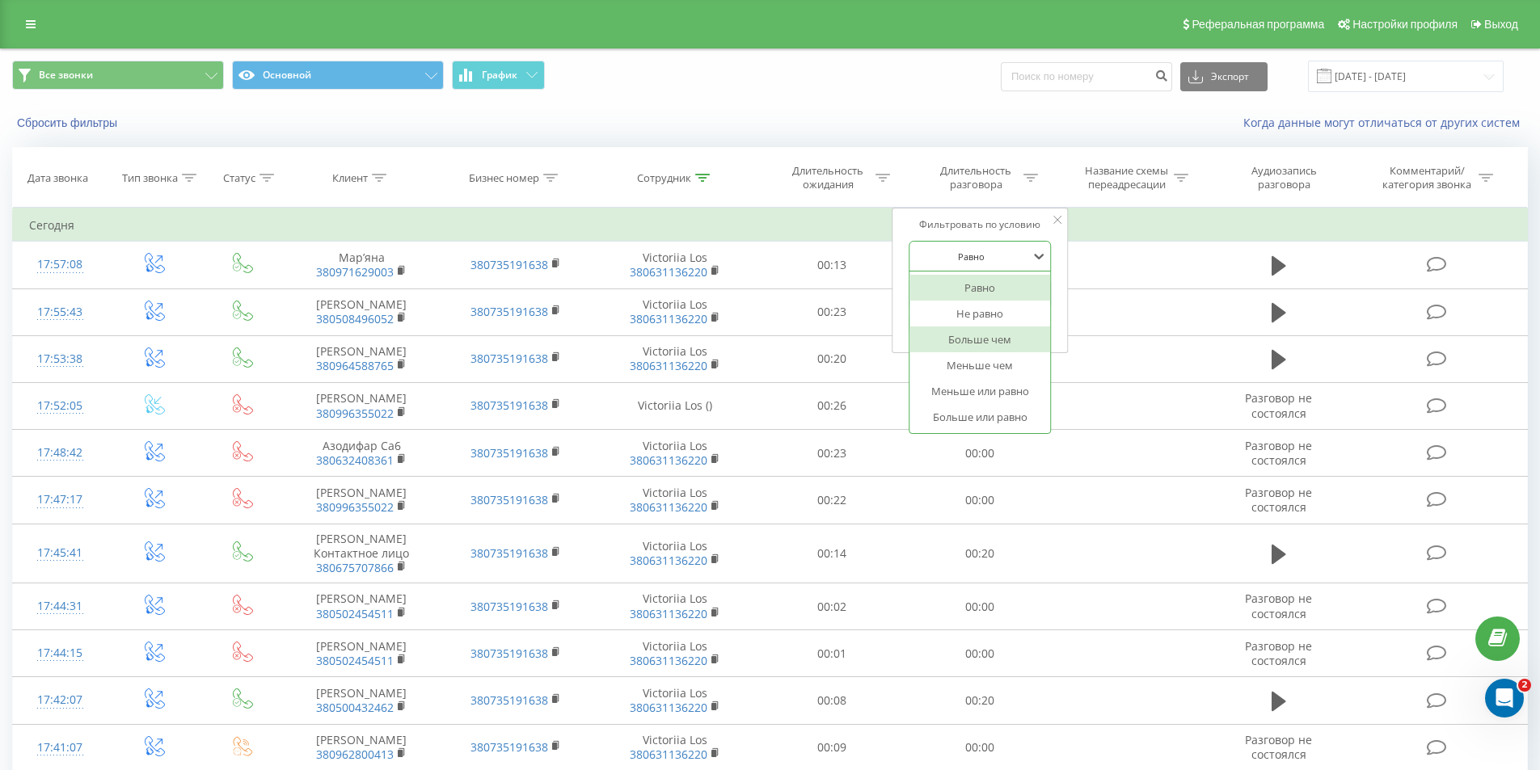
click at [977, 340] on div "Больше чем" at bounding box center [980, 340] width 141 height 26
click at [974, 293] on input "text" at bounding box center [980, 294] width 142 height 28
click at [1008, 319] on span "OK" at bounding box center [1014, 325] width 45 height 25
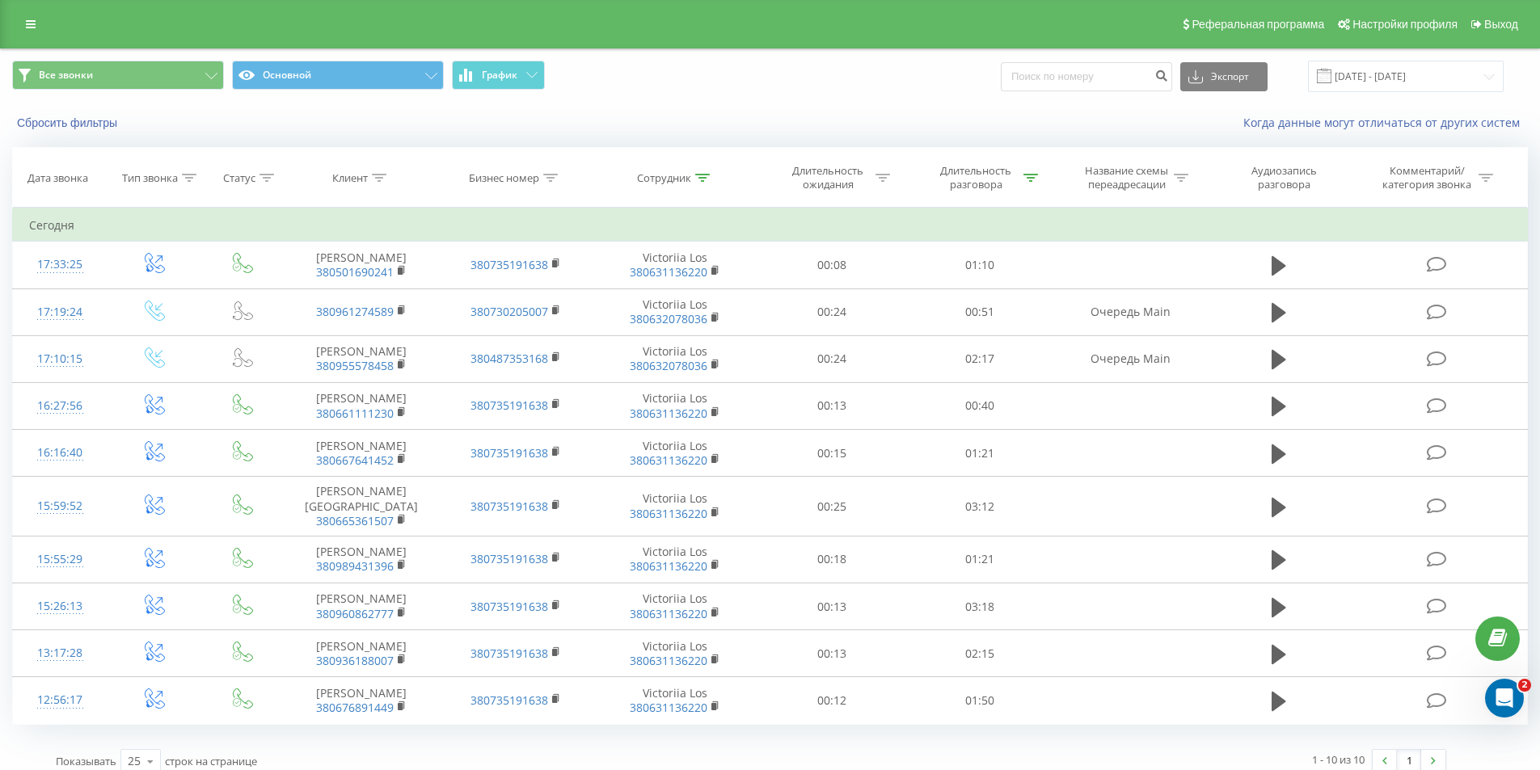
scroll to position [40, 0]
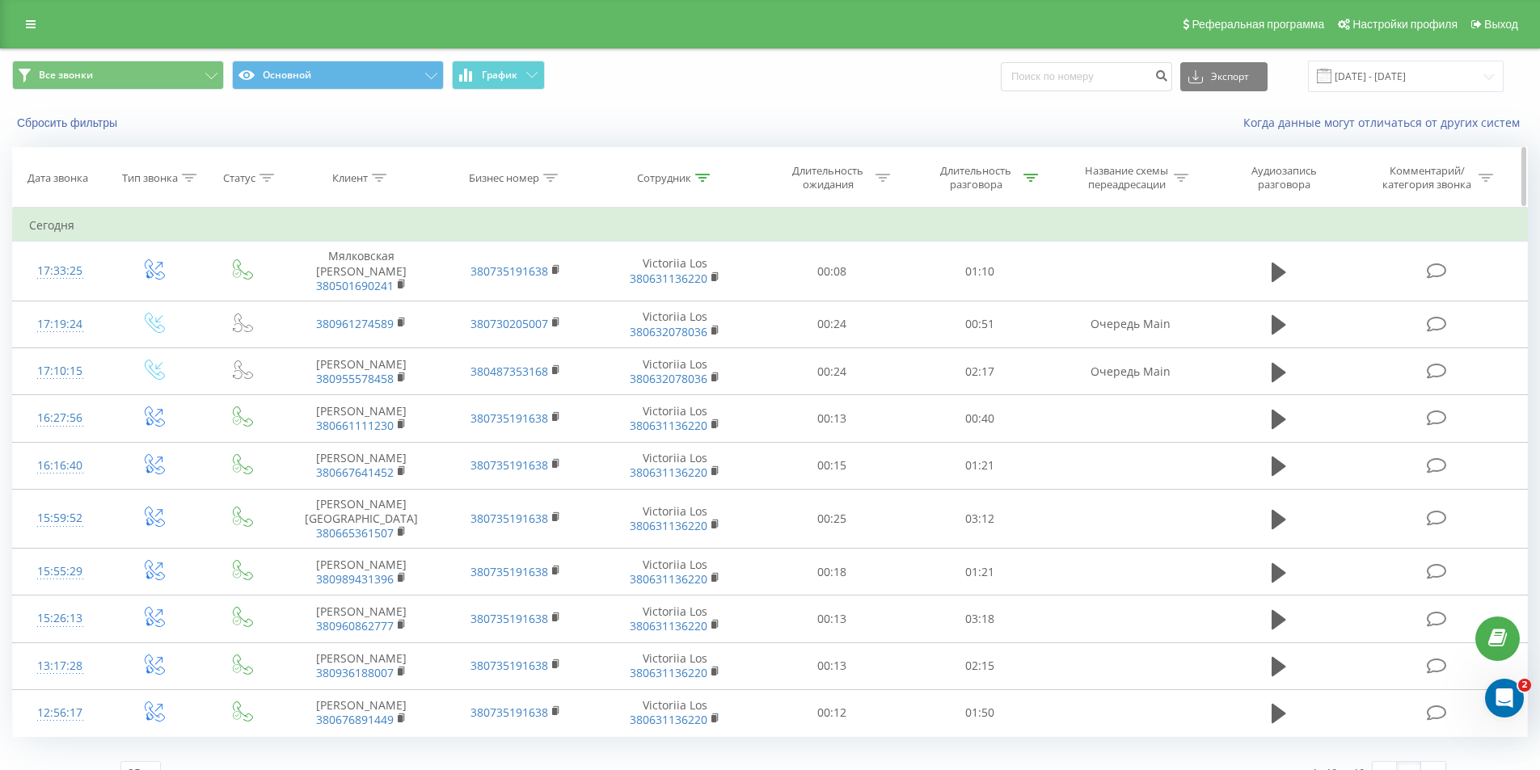
click at [1028, 179] on icon at bounding box center [1031, 178] width 15 height 8
click at [989, 252] on div at bounding box center [971, 256] width 115 height 15
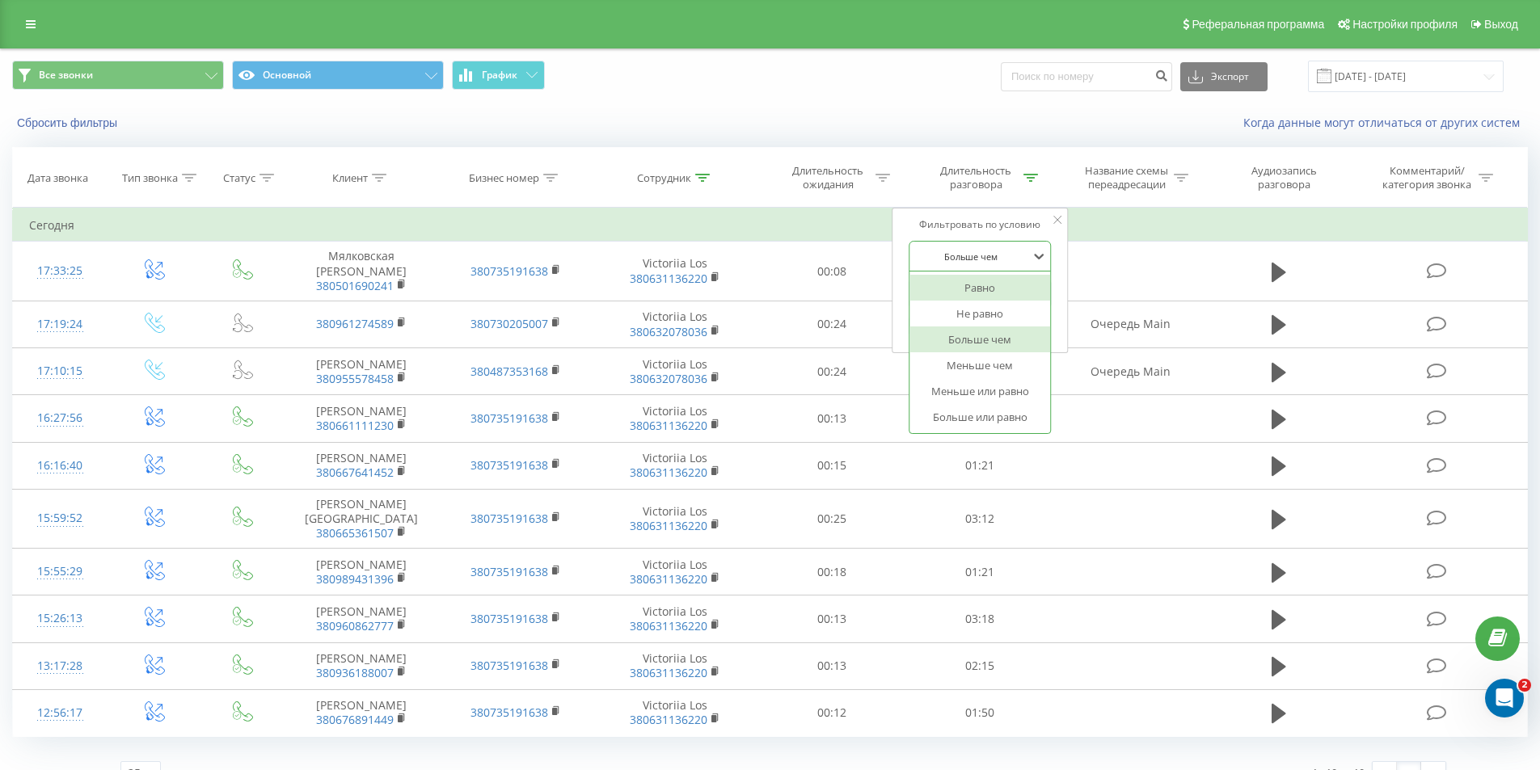
click at [980, 288] on div "Равно" at bounding box center [980, 288] width 141 height 26
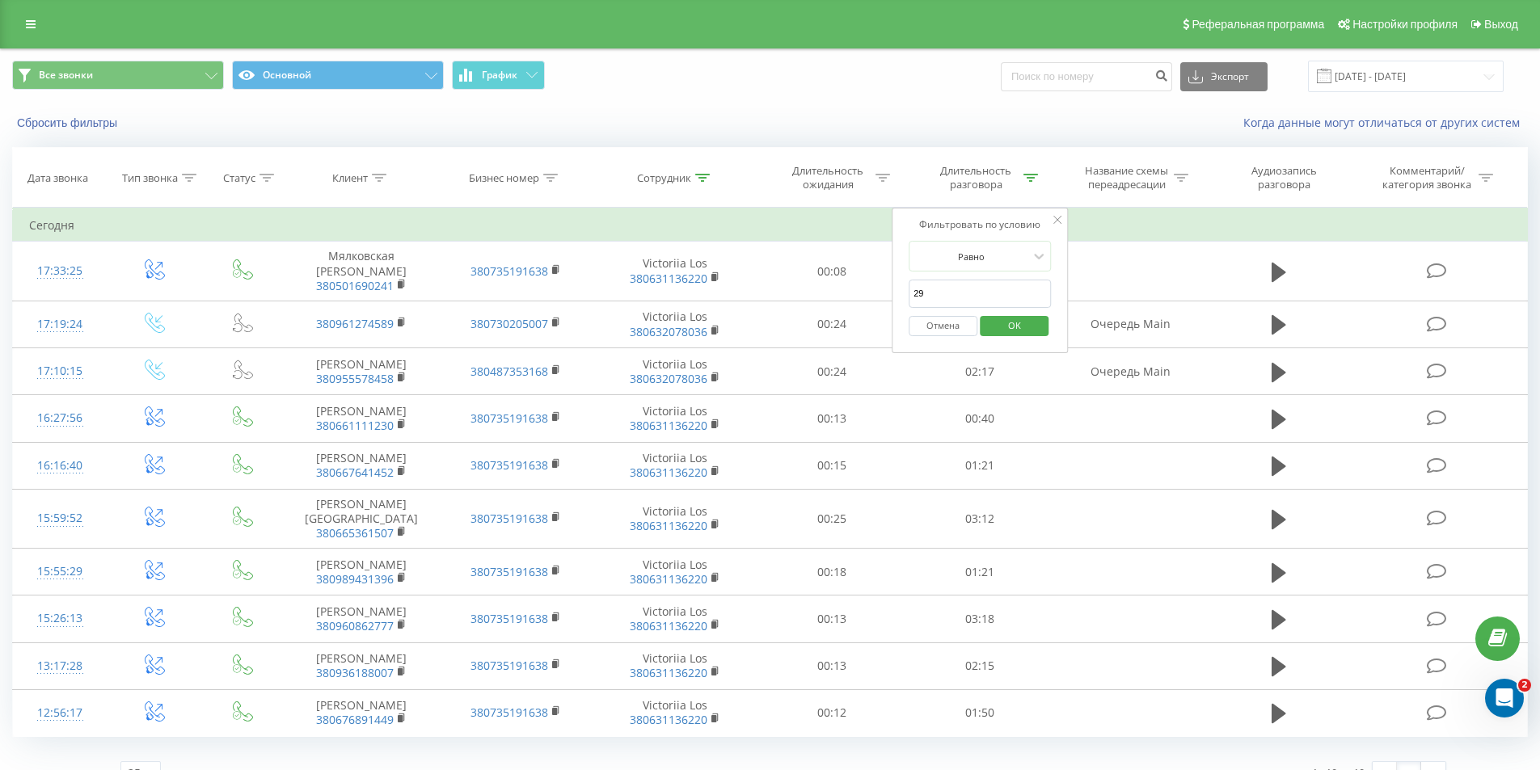
click at [980, 288] on input "29" at bounding box center [980, 294] width 142 height 28
click at [1003, 293] on input "text" at bounding box center [980, 294] width 142 height 28
click at [927, 297] on input "text" at bounding box center [980, 294] width 142 height 28
drag, startPoint x: 894, startPoint y: 322, endPoint x: 926, endPoint y: 333, distance: 34.3
click at [894, 322] on div "Фильтровать по условию Равно Отмена OK" at bounding box center [980, 281] width 176 height 146
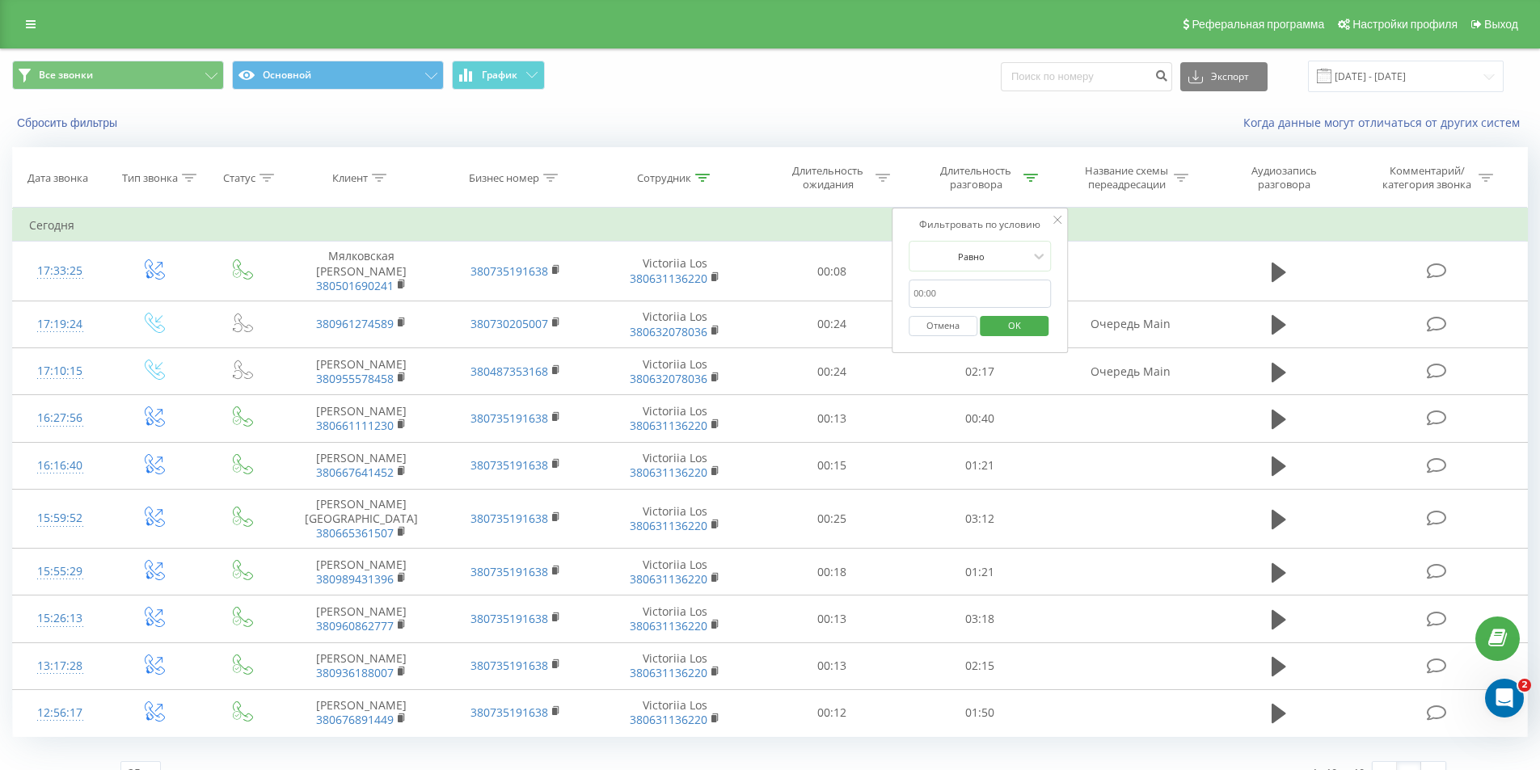
click at [1022, 332] on span "OK" at bounding box center [1014, 325] width 45 height 25
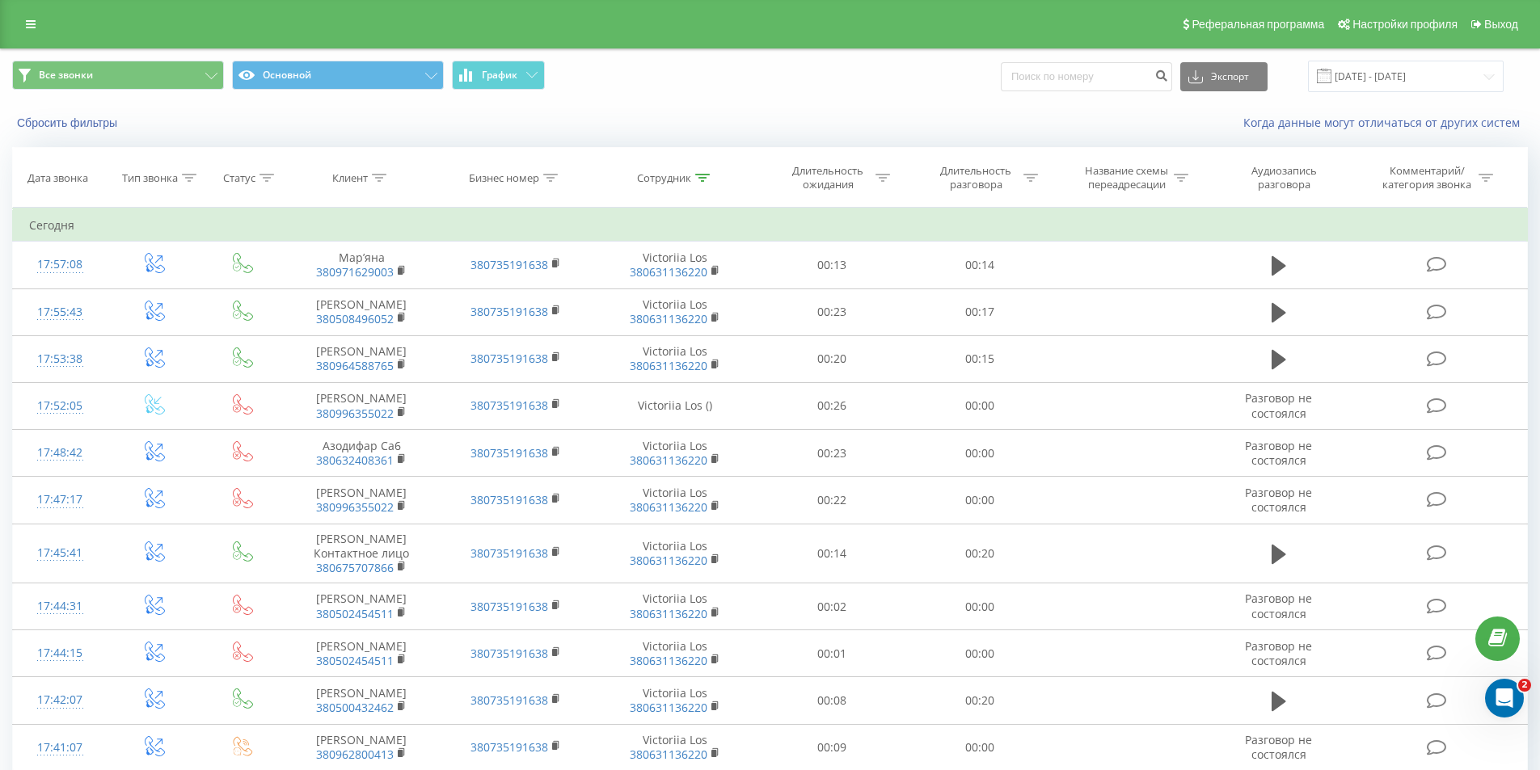
scroll to position [783, 0]
